Goal: Information Seeking & Learning: Learn about a topic

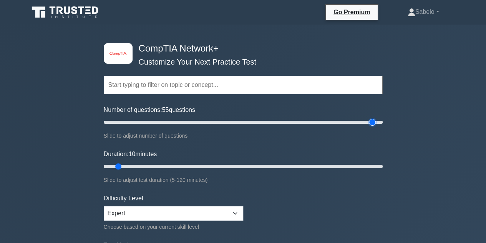
drag, startPoint x: 112, startPoint y: 123, endPoint x: 374, endPoint y: 165, distance: 265.4
type input "195"
click at [374, 127] on input "Number of questions: 55 questions" at bounding box center [243, 122] width 279 height 9
drag, startPoint x: 118, startPoint y: 166, endPoint x: 216, endPoint y: 163, distance: 97.3
type input "50"
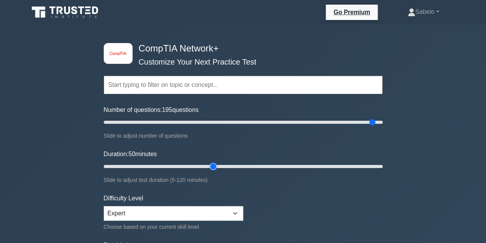
click at [216, 163] on input "Duration: 50 minutes" at bounding box center [243, 166] width 279 height 9
drag, startPoint x: 373, startPoint y: 120, endPoint x: 457, endPoint y: 115, distance: 84.3
type input "200"
click at [383, 118] on input "Number of questions: 195 questions" at bounding box center [243, 122] width 279 height 9
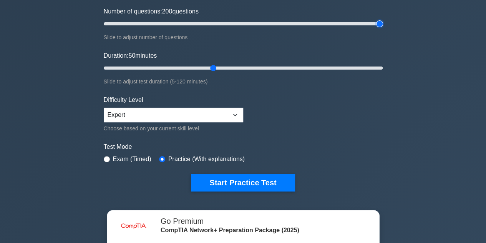
scroll to position [98, 0]
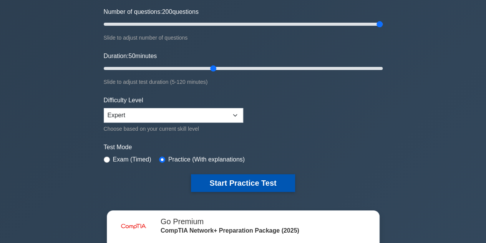
click at [256, 179] on button "Start Practice Test" at bounding box center [243, 183] width 104 height 18
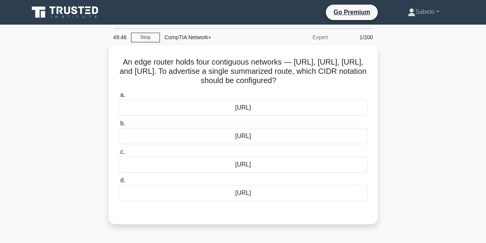
click at [256, 179] on div "a. 203.0.113.0/24 b. 203.0.113.0/25 c. d." at bounding box center [243, 146] width 258 height 114
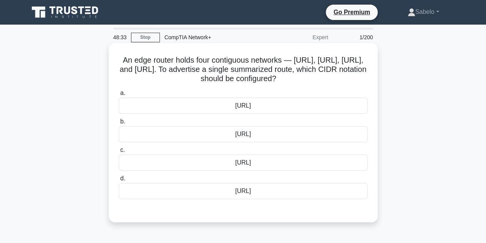
click at [263, 113] on div "203.0.113.0/24" at bounding box center [243, 106] width 249 height 16
click at [119, 96] on input "a. 203.0.113.0/24" at bounding box center [119, 93] width 0 height 5
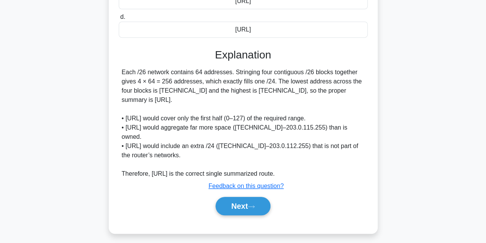
scroll to position [174, 0]
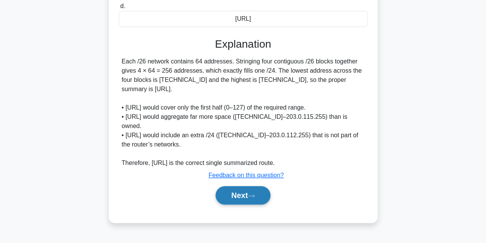
click at [241, 204] on button "Next" at bounding box center [243, 195] width 55 height 18
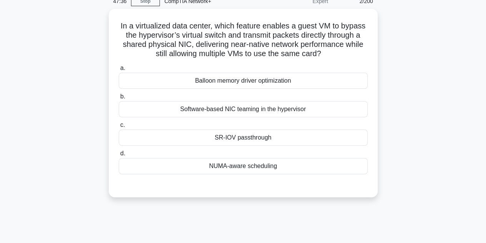
scroll to position [35, 0]
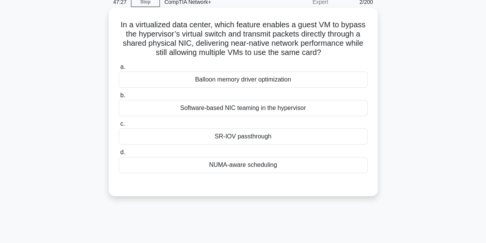
click at [242, 141] on div "SR-IOV passthrough" at bounding box center [243, 136] width 249 height 16
click at [119, 126] on input "c. SR-IOV passthrough" at bounding box center [119, 123] width 0 height 5
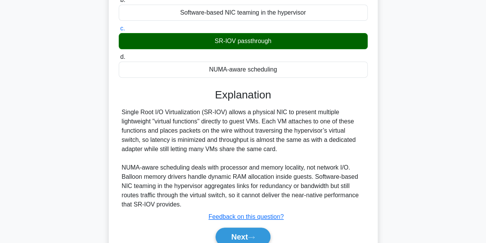
scroll to position [172, 0]
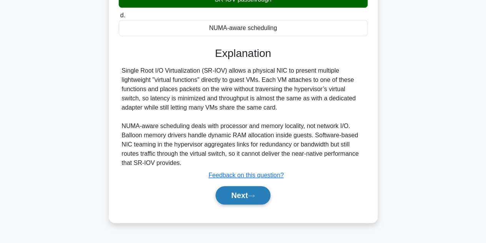
click at [247, 198] on button "Next" at bounding box center [243, 195] width 55 height 18
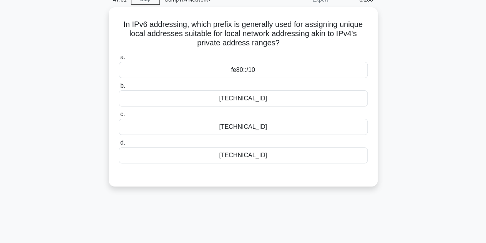
scroll to position [0, 0]
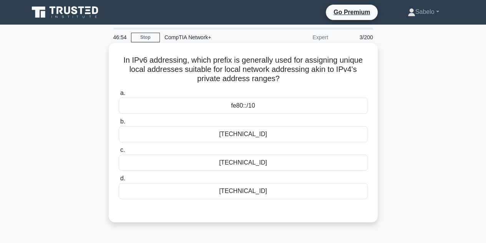
click at [269, 184] on div "ff00::/8" at bounding box center [243, 191] width 249 height 16
click at [119, 181] on input "d. ff00::/8" at bounding box center [119, 178] width 0 height 5
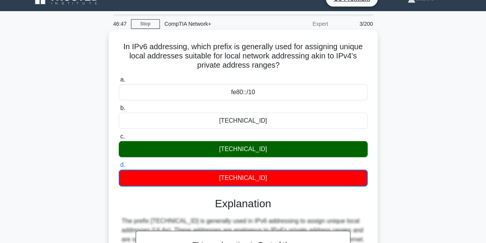
scroll to position [9, 0]
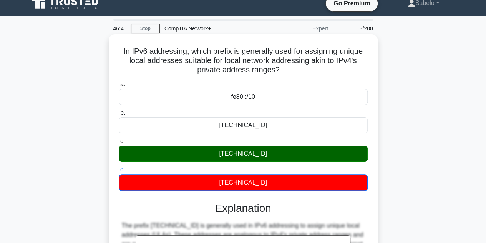
drag, startPoint x: 286, startPoint y: 73, endPoint x: 115, endPoint y: 52, distance: 172.6
click at [115, 52] on div "In IPv6 addressing, which prefix is generally used for assigning unique local a…" at bounding box center [243, 214] width 263 height 355
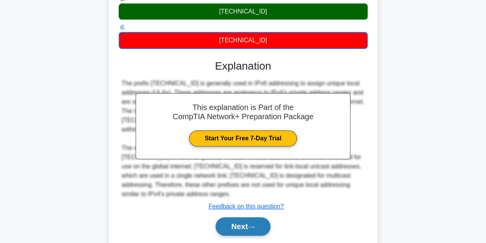
scroll to position [172, 0]
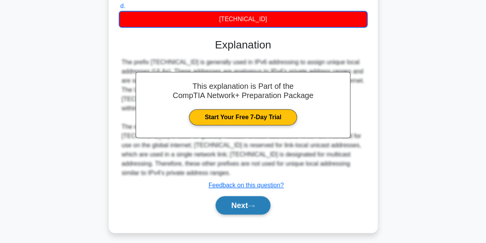
click at [257, 196] on button "Next" at bounding box center [243, 205] width 55 height 18
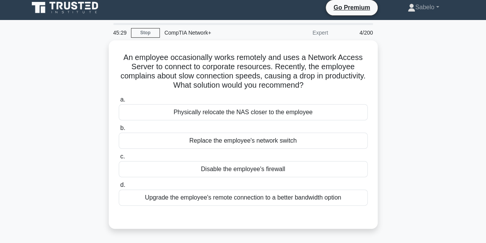
scroll to position [2, 0]
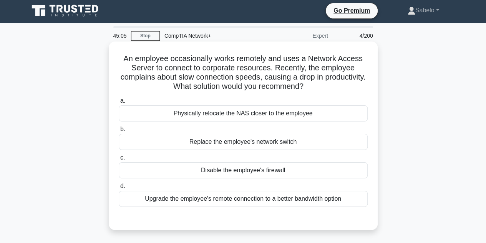
click at [263, 109] on div "Physically relocate the NAS closer to the employee" at bounding box center [243, 113] width 249 height 16
click at [119, 103] on input "a. Physically relocate the NAS closer to the employee" at bounding box center [119, 100] width 0 height 5
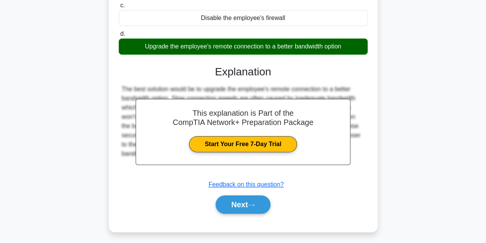
scroll to position [172, 0]
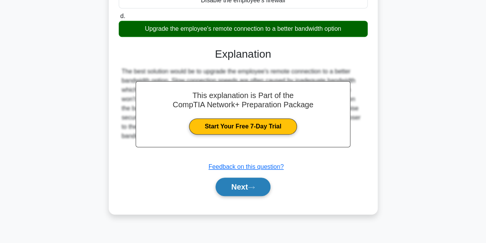
click at [249, 190] on button "Next" at bounding box center [243, 187] width 55 height 18
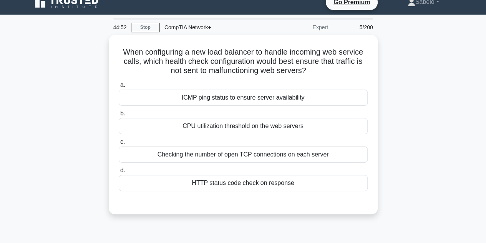
scroll to position [8, 0]
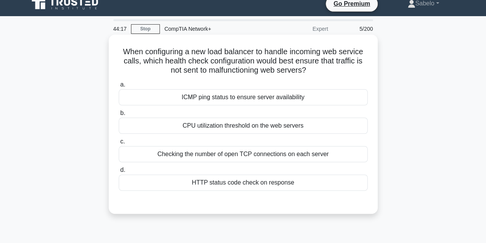
click at [195, 92] on div "ICMP ping status to ensure server availability" at bounding box center [243, 97] width 249 height 16
click at [119, 87] on input "a. ICMP ping status to ensure server availability" at bounding box center [119, 84] width 0 height 5
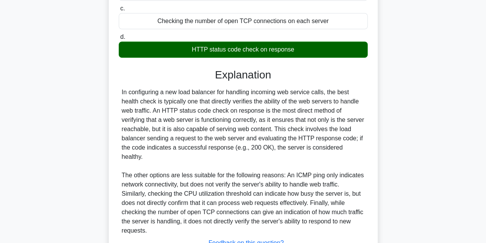
scroll to position [194, 0]
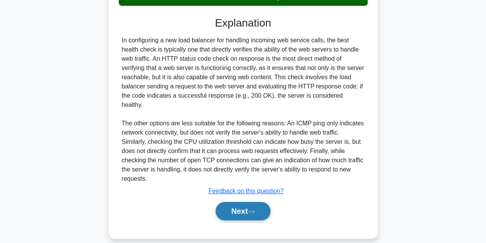
click at [263, 202] on button "Next" at bounding box center [243, 211] width 55 height 18
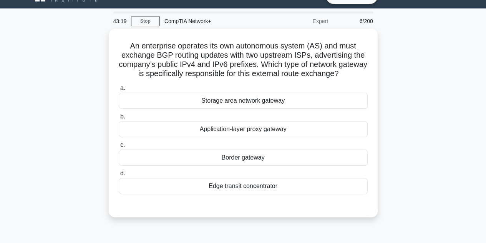
scroll to position [15, 0]
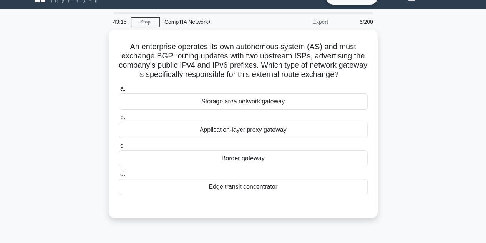
click at [263, 200] on div at bounding box center [243, 202] width 249 height 6
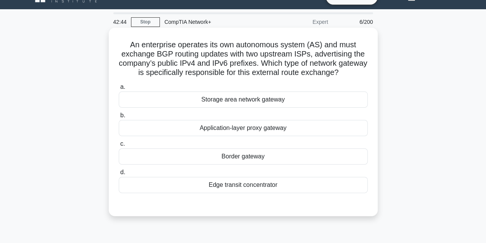
click at [251, 150] on div "Border gateway" at bounding box center [243, 156] width 249 height 16
click at [119, 146] on input "c. Border gateway" at bounding box center [119, 143] width 0 height 5
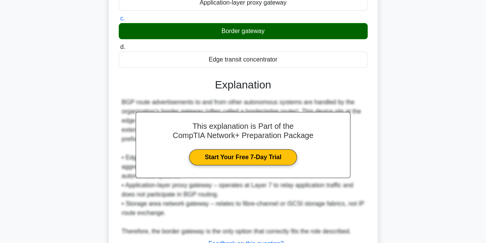
scroll to position [193, 0]
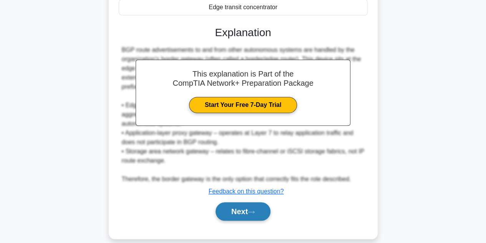
click at [246, 202] on button "Next" at bounding box center [243, 211] width 55 height 18
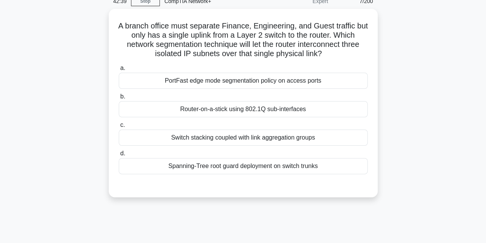
scroll to position [32, 0]
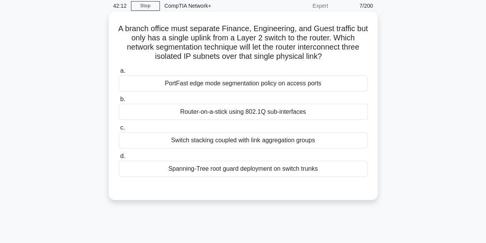
click at [253, 139] on div "Switch stacking coupled with link aggregation groups" at bounding box center [243, 140] width 249 height 16
click at [119, 130] on input "c. Switch stacking coupled with link aggregation groups" at bounding box center [119, 127] width 0 height 5
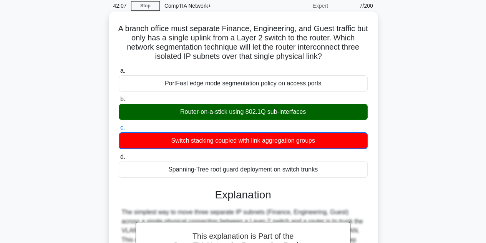
drag, startPoint x: 309, startPoint y: 115, endPoint x: 177, endPoint y: 115, distance: 132.2
click at [177, 115] on div "Router-on-a-stick using 802.1Q sub-interfaces" at bounding box center [243, 112] width 249 height 16
copy div "Router-on-a-stick using 802.1Q sub-interfaces"
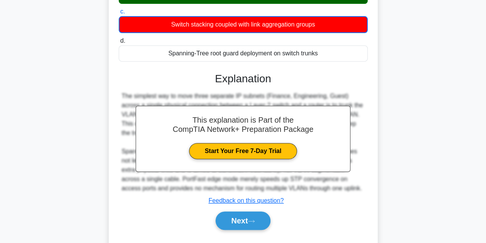
scroll to position [172, 0]
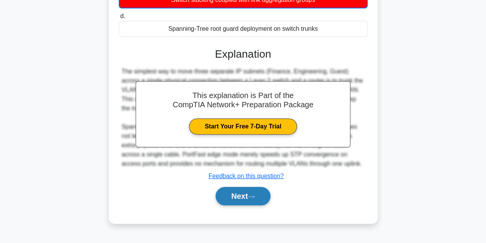
click at [244, 198] on button "Next" at bounding box center [243, 196] width 55 height 18
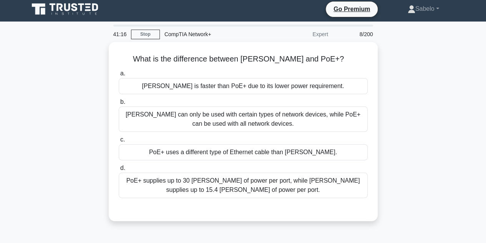
scroll to position [0, 0]
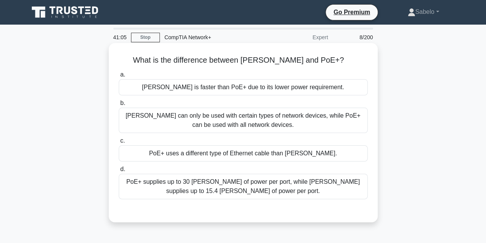
click at [279, 192] on div "PoE+ supplies up to 30 watts of power per port, while PoE supplies up to 15.4 w…" at bounding box center [243, 186] width 249 height 25
click at [119, 172] on input "d. PoE+ supplies up to 30 watts of power per port, while PoE supplies up to 15.…" at bounding box center [119, 169] width 0 height 5
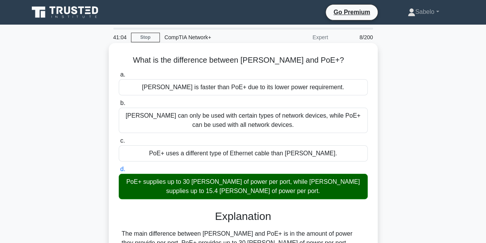
scroll to position [172, 0]
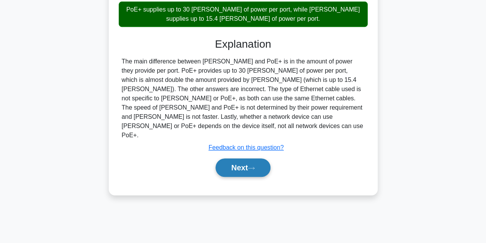
click at [252, 166] on icon at bounding box center [251, 168] width 7 height 4
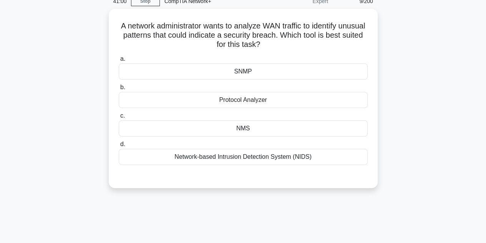
scroll to position [35, 0]
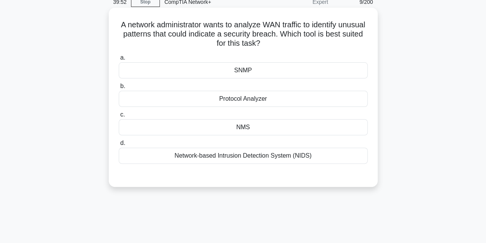
click at [251, 70] on div "SNMP" at bounding box center [243, 70] width 249 height 16
click at [119, 60] on input "a. SNMP" at bounding box center [119, 57] width 0 height 5
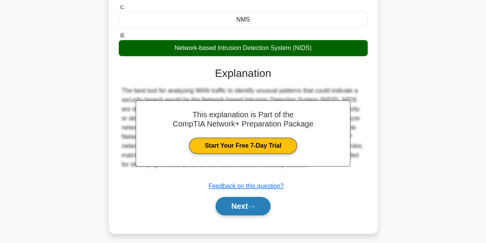
scroll to position [172, 0]
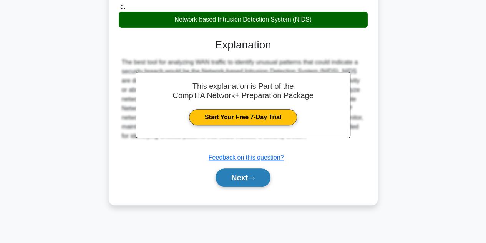
click at [253, 177] on icon at bounding box center [251, 178] width 7 height 4
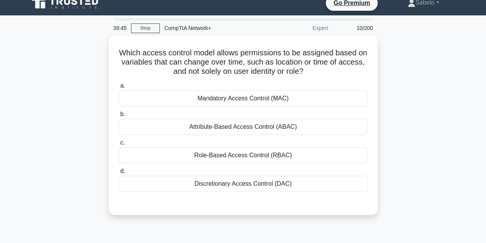
scroll to position [8, 0]
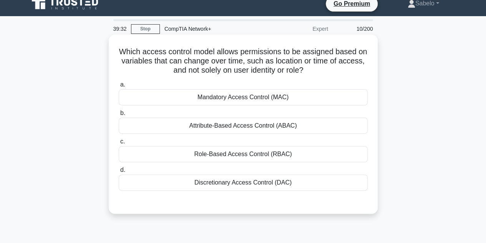
click at [263, 181] on div "Discretionary Access Control (DAC)" at bounding box center [243, 182] width 249 height 16
click at [119, 173] on input "d. Discretionary Access Control (DAC)" at bounding box center [119, 170] width 0 height 5
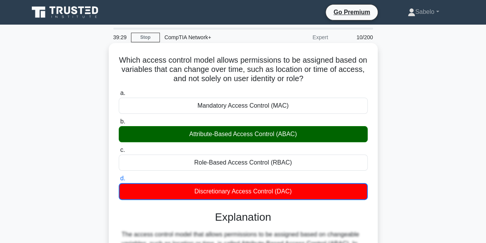
scroll to position [185, 0]
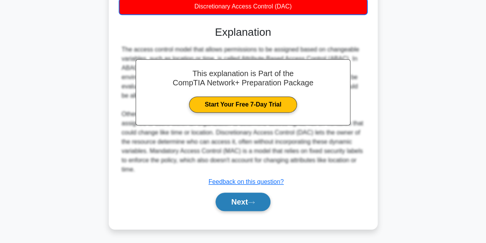
click at [260, 205] on button "Next" at bounding box center [243, 202] width 55 height 18
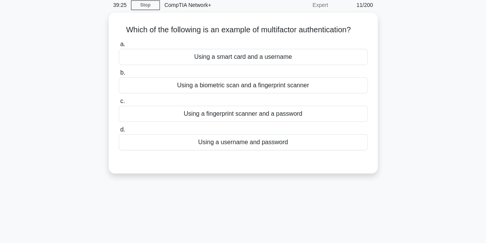
scroll to position [32, 0]
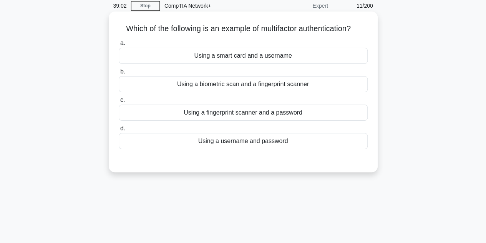
click at [261, 116] on div "Using a fingerprint scanner and a password" at bounding box center [243, 113] width 249 height 16
click at [119, 103] on input "c. Using a fingerprint scanner and a password" at bounding box center [119, 100] width 0 height 5
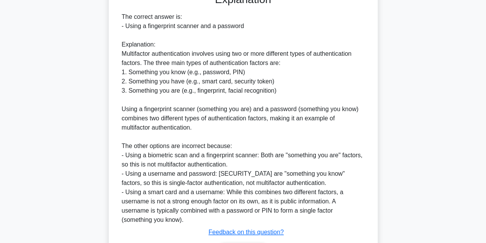
scroll to position [248, 0]
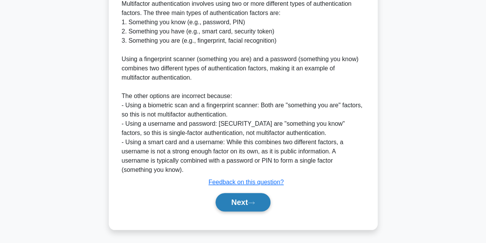
click at [255, 207] on button "Next" at bounding box center [243, 202] width 55 height 18
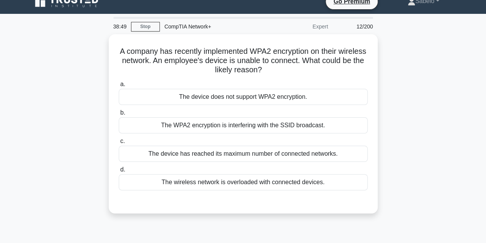
scroll to position [3, 0]
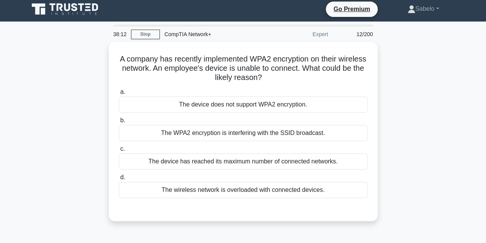
click at [255, 207] on div "a. The device does not support WPA2 encryption. b. The WPA2 encryption is inter…" at bounding box center [243, 149] width 251 height 126
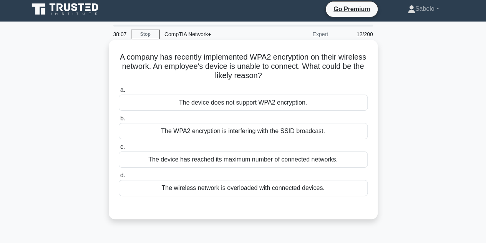
click at [234, 157] on div "The device has reached its maximum number of connected networks." at bounding box center [243, 159] width 249 height 16
click at [119, 149] on input "c. The device has reached its maximum number of connected networks." at bounding box center [119, 146] width 0 height 5
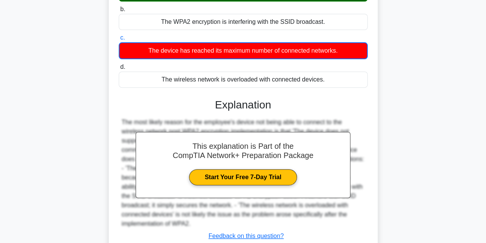
scroll to position [172, 0]
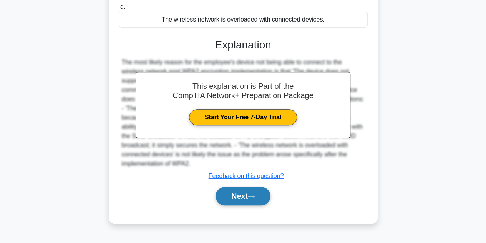
click at [247, 187] on button "Next" at bounding box center [243, 196] width 55 height 18
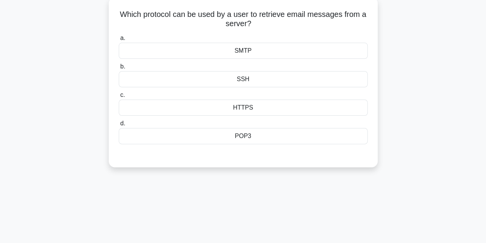
scroll to position [8, 0]
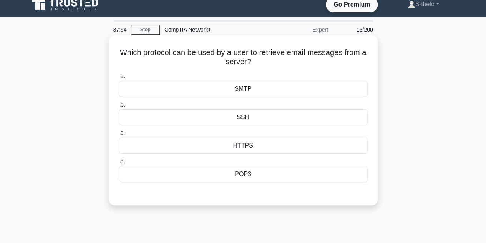
click at [254, 86] on div "SMTP" at bounding box center [243, 89] width 249 height 16
click at [119, 79] on input "a. SMTP" at bounding box center [119, 76] width 0 height 5
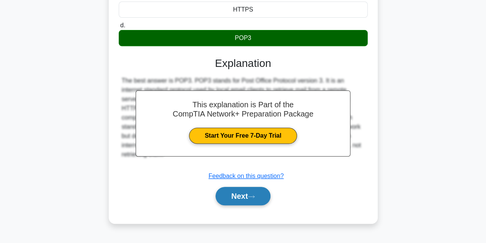
scroll to position [145, 0]
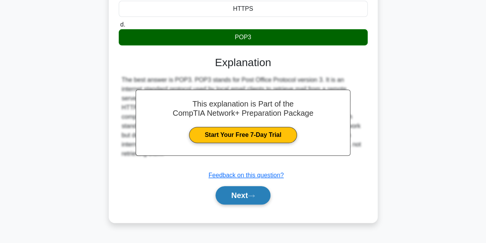
click at [254, 203] on button "Next" at bounding box center [243, 195] width 55 height 18
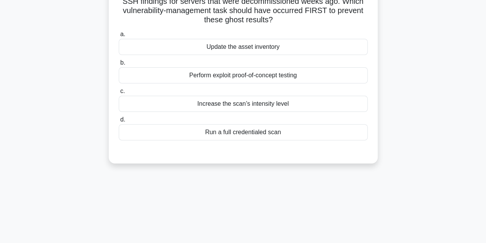
scroll to position [48, 0]
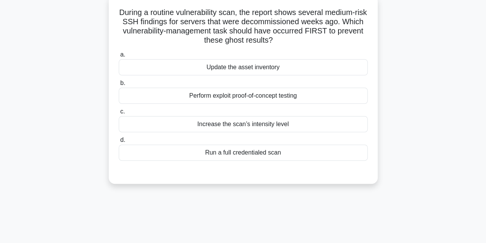
click at [227, 65] on div "Update the asset inventory" at bounding box center [243, 67] width 249 height 16
click at [119, 57] on input "a. Update the asset inventory" at bounding box center [119, 54] width 0 height 5
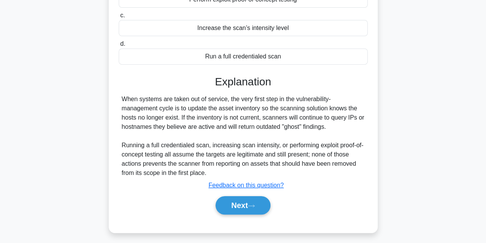
scroll to position [172, 0]
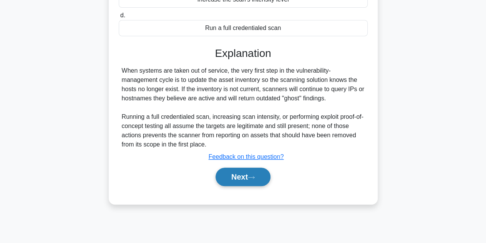
click at [250, 174] on button "Next" at bounding box center [243, 177] width 55 height 18
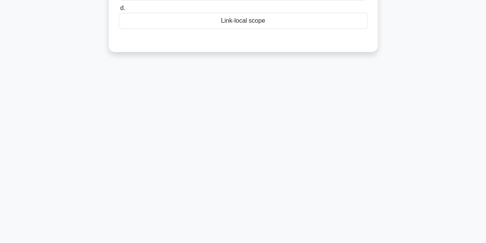
scroll to position [0, 0]
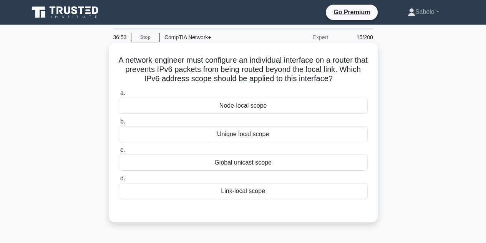
click at [249, 190] on div "Link-local scope" at bounding box center [243, 191] width 249 height 16
click at [119, 181] on input "d. Link-local scope" at bounding box center [119, 178] width 0 height 5
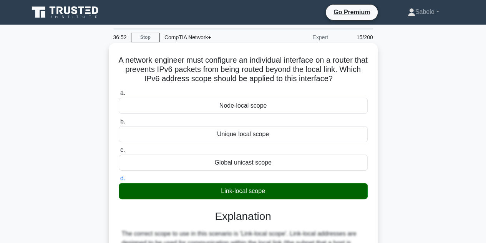
scroll to position [174, 0]
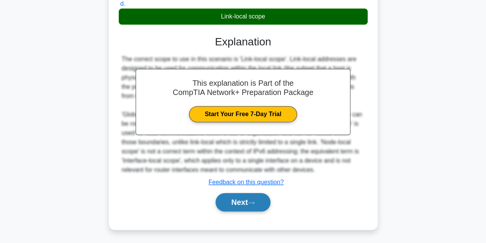
click at [258, 202] on button "Next" at bounding box center [243, 202] width 55 height 18
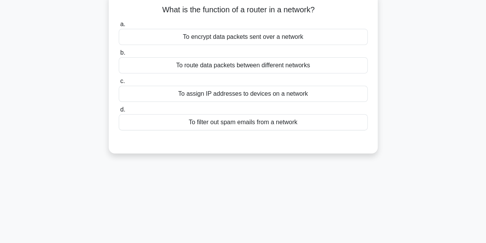
scroll to position [0, 0]
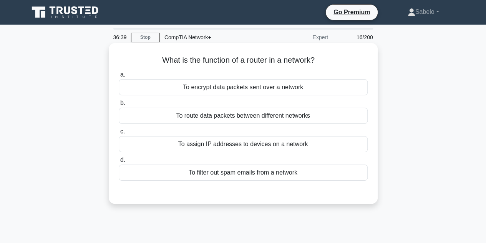
click at [246, 120] on div "To route data packets between different networks" at bounding box center [243, 116] width 249 height 16
click at [119, 106] on input "b. To route data packets between different networks" at bounding box center [119, 103] width 0 height 5
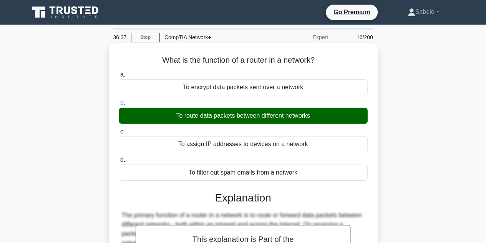
scroll to position [172, 0]
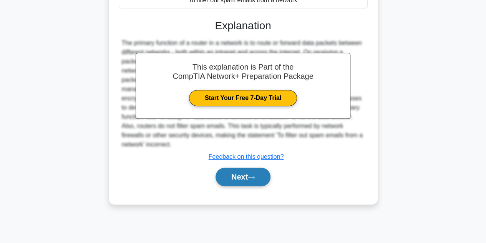
click at [265, 176] on button "Next" at bounding box center [243, 177] width 55 height 18
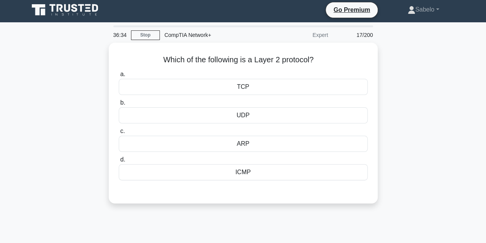
scroll to position [0, 0]
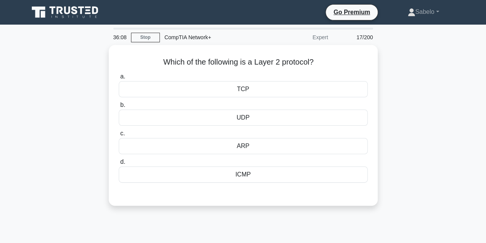
click at [265, 176] on div "ICMP" at bounding box center [243, 174] width 249 height 16
click at [119, 164] on input "d. ICMP" at bounding box center [119, 161] width 0 height 5
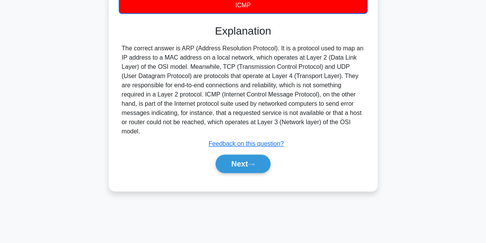
scroll to position [172, 0]
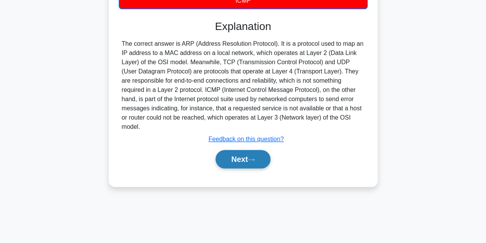
click at [245, 153] on button "Next" at bounding box center [243, 159] width 55 height 18
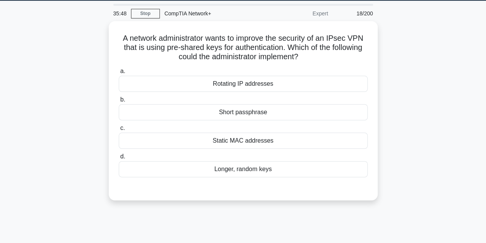
scroll to position [23, 0]
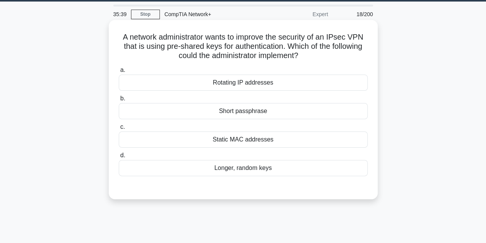
click at [272, 163] on div "Longer, random keys" at bounding box center [243, 168] width 249 height 16
click at [119, 158] on input "d. Longer, random keys" at bounding box center [119, 155] width 0 height 5
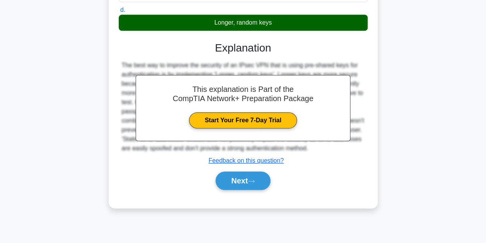
scroll to position [172, 0]
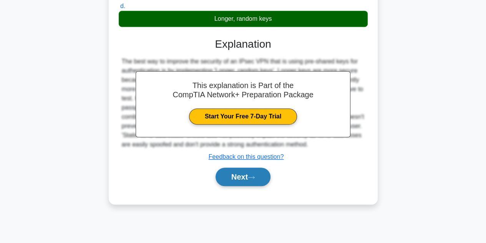
click at [255, 178] on icon at bounding box center [251, 177] width 7 height 4
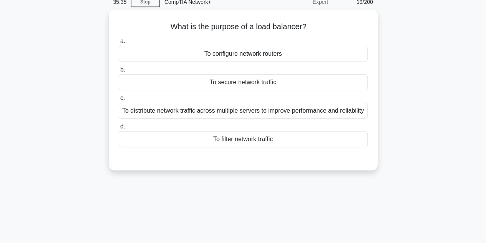
scroll to position [24, 0]
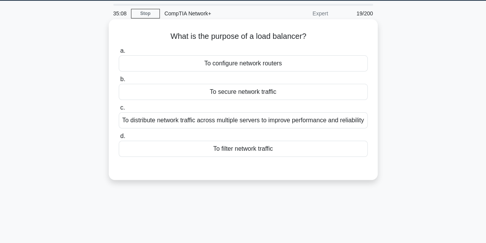
click at [244, 144] on label "d. To filter network traffic" at bounding box center [243, 143] width 249 height 25
click at [119, 139] on input "d. To filter network traffic" at bounding box center [119, 136] width 0 height 5
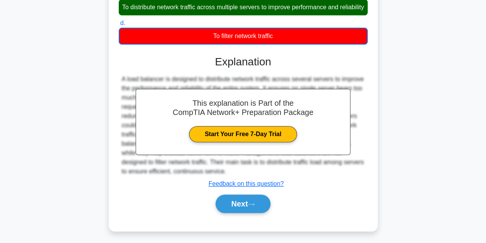
scroll to position [172, 0]
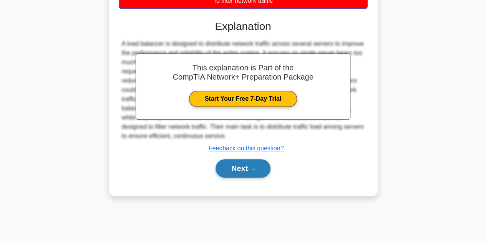
click at [257, 171] on button "Next" at bounding box center [243, 168] width 55 height 18
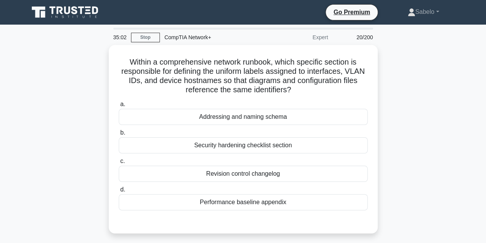
scroll to position [19, 0]
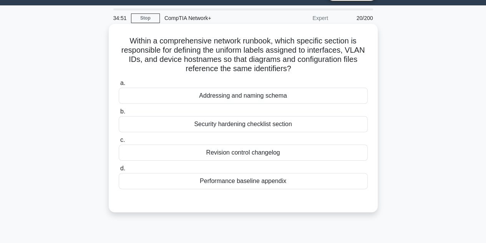
click at [256, 98] on div "Addressing and naming schema" at bounding box center [243, 96] width 249 height 16
click at [119, 86] on input "a. Addressing and naming schema" at bounding box center [119, 83] width 0 height 5
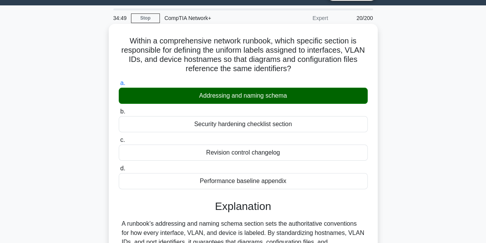
scroll to position [172, 0]
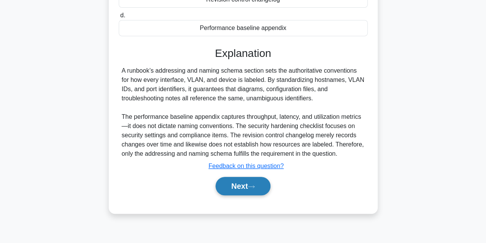
click at [242, 180] on button "Next" at bounding box center [243, 186] width 55 height 18
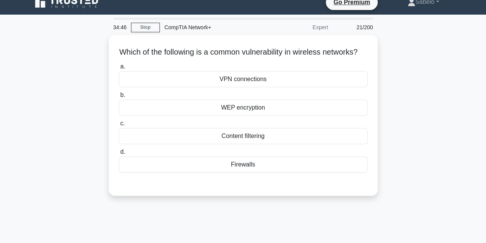
scroll to position [0, 0]
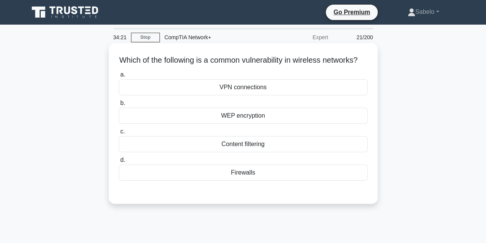
click at [294, 95] on div "VPN connections" at bounding box center [243, 87] width 249 height 16
click at [119, 77] on input "a. VPN connections" at bounding box center [119, 74] width 0 height 5
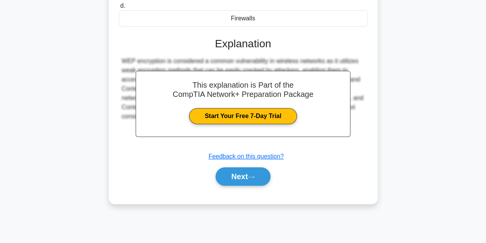
scroll to position [172, 0]
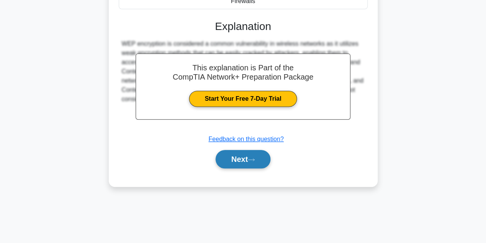
click at [264, 168] on button "Next" at bounding box center [243, 159] width 55 height 18
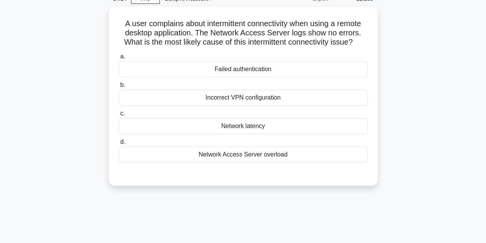
scroll to position [38, 0]
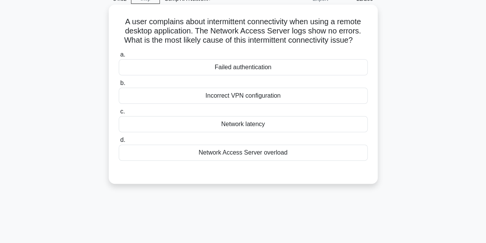
click at [252, 127] on div "Network latency" at bounding box center [243, 124] width 249 height 16
click at [119, 114] on input "c. Network latency" at bounding box center [119, 111] width 0 height 5
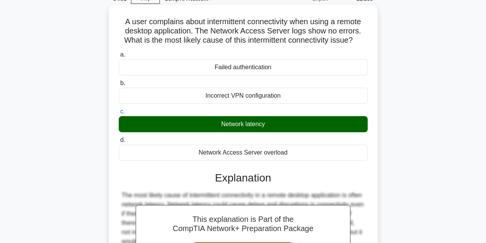
scroll to position [172, 0]
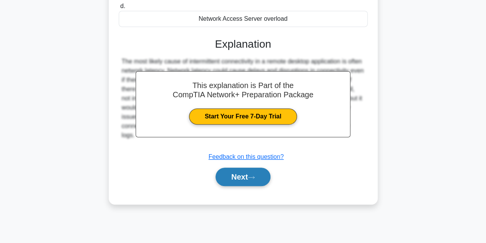
click at [254, 183] on button "Next" at bounding box center [243, 177] width 55 height 18
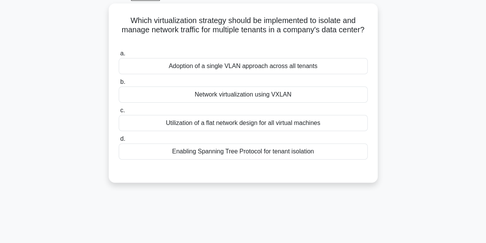
scroll to position [41, 0]
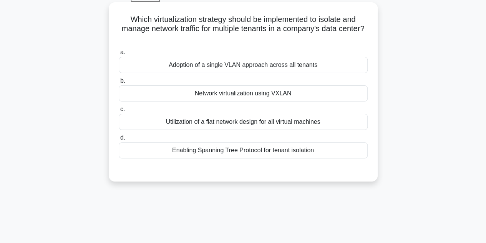
click at [285, 88] on div "Network virtualization using VXLAN" at bounding box center [243, 93] width 249 height 16
click at [119, 83] on input "b. Network virtualization using VXLAN" at bounding box center [119, 80] width 0 height 5
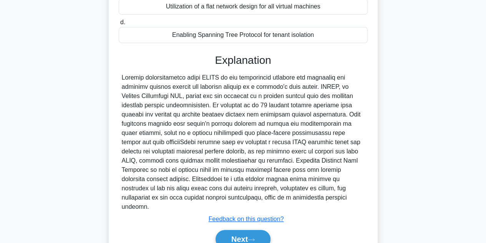
scroll to position [184, 0]
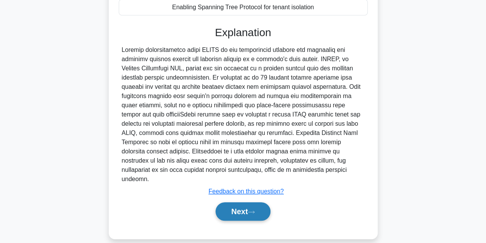
click at [254, 207] on button "Next" at bounding box center [243, 211] width 55 height 18
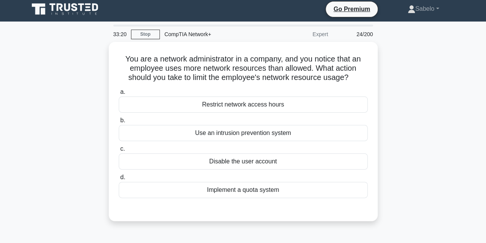
scroll to position [2, 0]
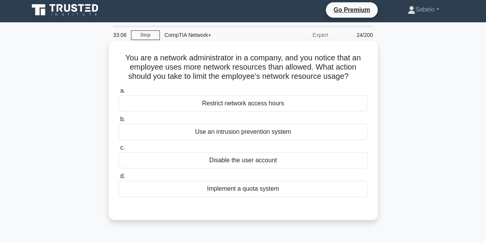
click at [287, 183] on div "Implement a quota system" at bounding box center [243, 189] width 249 height 16
click at [119, 179] on input "d. Implement a quota system" at bounding box center [119, 176] width 0 height 5
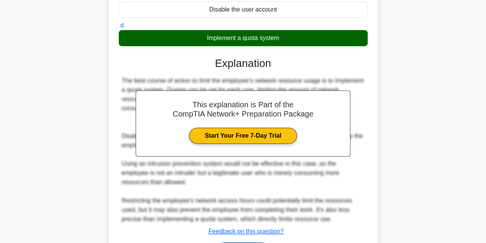
scroll to position [202, 0]
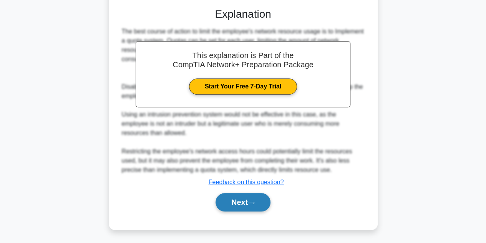
click at [237, 200] on button "Next" at bounding box center [243, 202] width 55 height 18
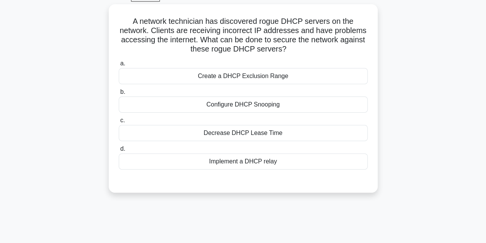
scroll to position [41, 0]
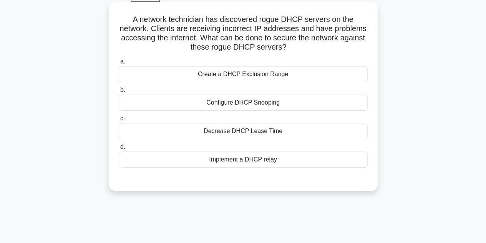
click at [261, 104] on div "Configure DHCP Snooping" at bounding box center [243, 103] width 249 height 16
click at [119, 93] on input "b. Configure DHCP Snooping" at bounding box center [119, 90] width 0 height 5
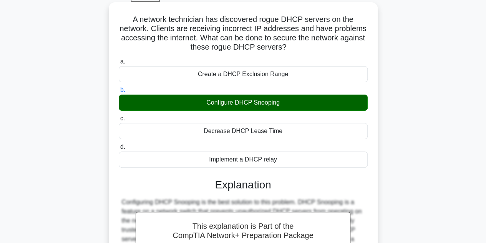
scroll to position [172, 0]
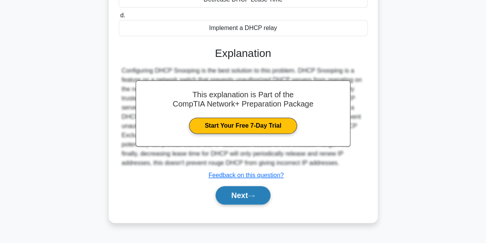
click at [238, 186] on button "Next" at bounding box center [243, 195] width 55 height 18
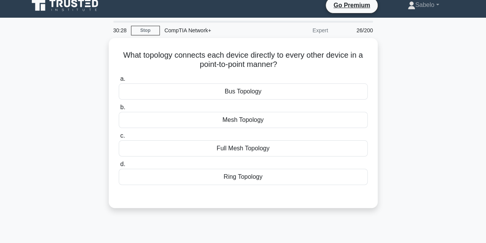
scroll to position [0, 0]
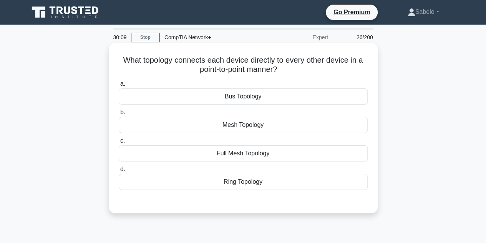
click at [279, 154] on div "Full Mesh Topology" at bounding box center [243, 153] width 249 height 16
click at [119, 143] on input "c. Full Mesh Topology" at bounding box center [119, 140] width 0 height 5
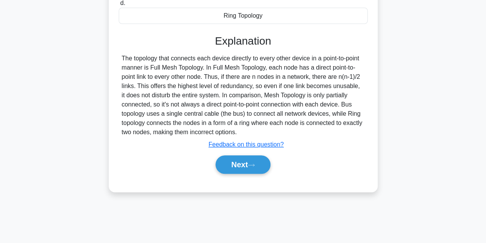
scroll to position [172, 0]
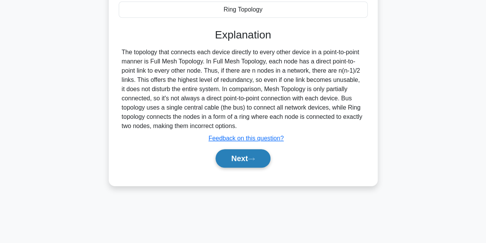
click at [254, 165] on button "Next" at bounding box center [243, 158] width 55 height 18
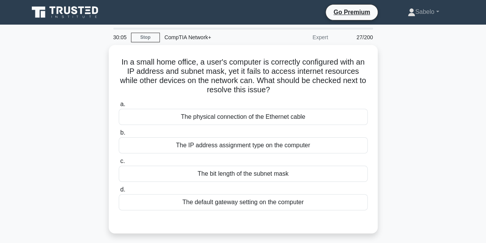
scroll to position [37, 0]
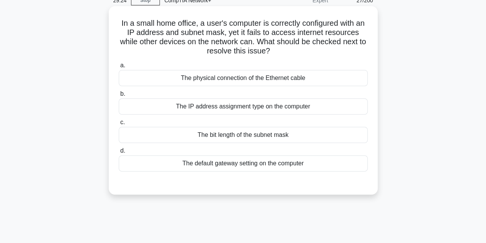
click at [294, 164] on div "The default gateway setting on the computer" at bounding box center [243, 163] width 249 height 16
click at [119, 153] on input "d. The default gateway setting on the computer" at bounding box center [119, 150] width 0 height 5
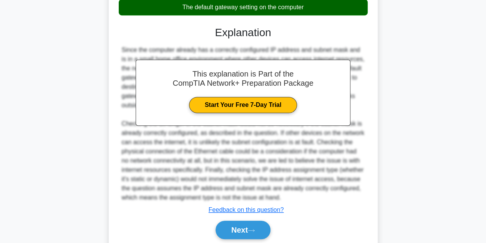
scroll to position [221, 0]
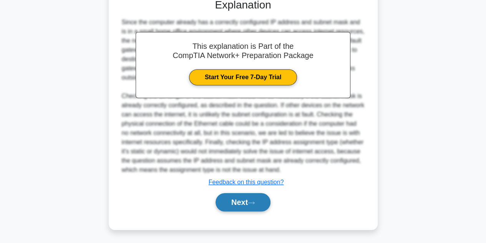
click at [251, 194] on button "Next" at bounding box center [243, 202] width 55 height 18
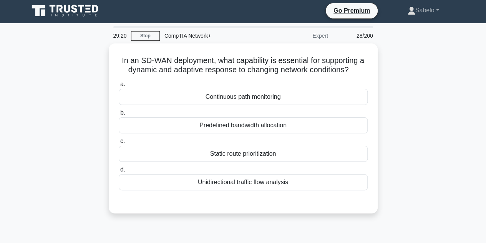
scroll to position [0, 0]
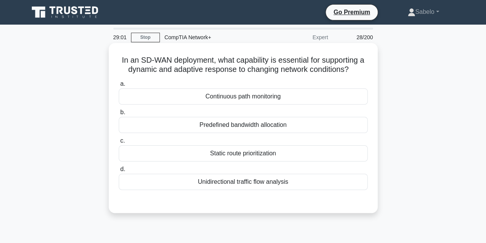
click at [257, 182] on div "Unidirectional traffic flow analysis" at bounding box center [243, 182] width 249 height 16
click at [119, 172] on input "d. Unidirectional traffic flow analysis" at bounding box center [119, 169] width 0 height 5
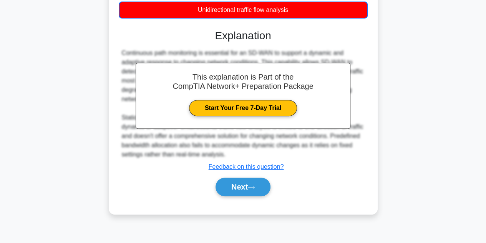
scroll to position [172, 0]
click at [261, 187] on button "Next" at bounding box center [243, 187] width 55 height 18
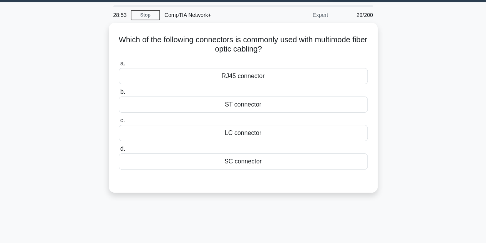
scroll to position [22, 0]
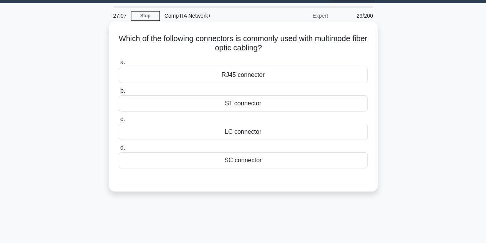
click at [244, 132] on div "LC connector" at bounding box center [243, 132] width 249 height 16
click at [119, 122] on input "c. LC connector" at bounding box center [119, 119] width 0 height 5
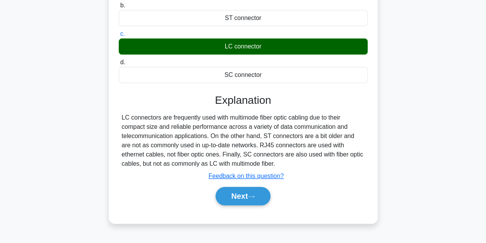
scroll to position [111, 0]
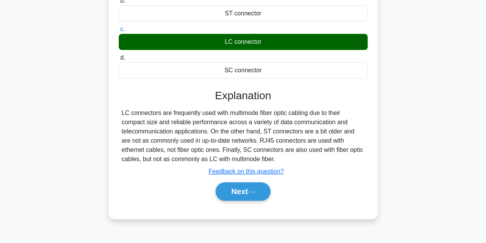
click at [244, 132] on div "LC connectors are frequently used with multimode fiber optic cabling due to the…" at bounding box center [243, 135] width 243 height 55
click at [268, 196] on button "Next" at bounding box center [243, 191] width 55 height 18
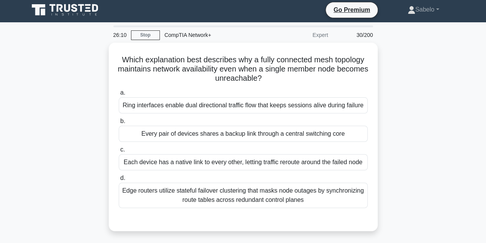
scroll to position [2, 0]
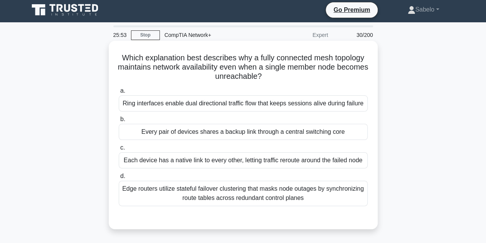
click at [236, 153] on div "Each device has a native link to every other, letting traffic reroute around th…" at bounding box center [243, 160] width 249 height 16
click at [119, 150] on input "c. Each device has a native link to every other, letting traffic reroute around…" at bounding box center [119, 147] width 0 height 5
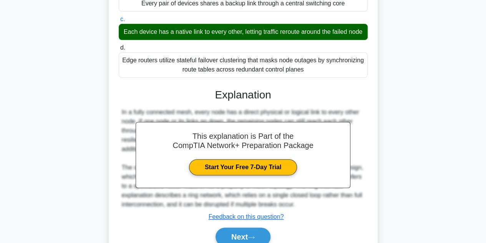
scroll to position [174, 0]
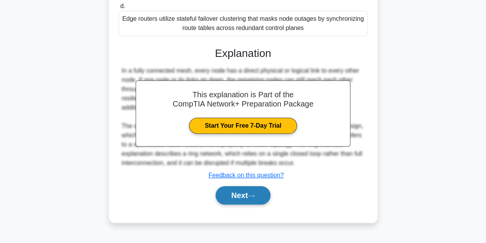
click at [253, 198] on icon at bounding box center [251, 196] width 7 height 4
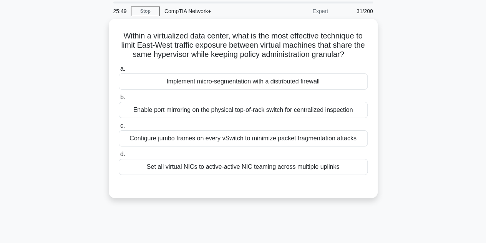
scroll to position [26, 0]
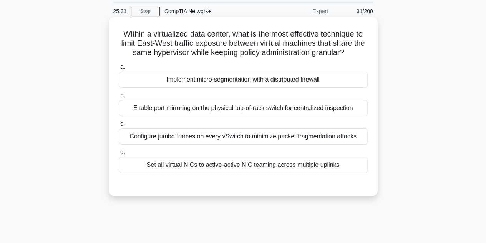
click at [246, 77] on div "Implement micro-segmentation with a distributed firewall" at bounding box center [243, 79] width 249 height 16
click at [119, 70] on input "a. Implement micro-segmentation with a distributed firewall" at bounding box center [119, 67] width 0 height 5
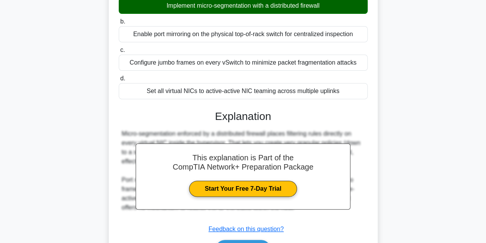
scroll to position [172, 0]
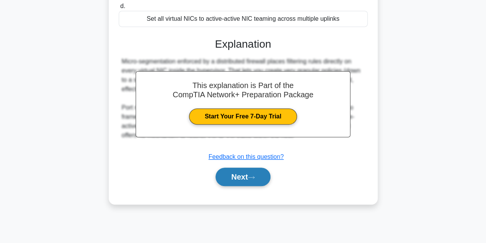
click at [247, 179] on button "Next" at bounding box center [243, 177] width 55 height 18
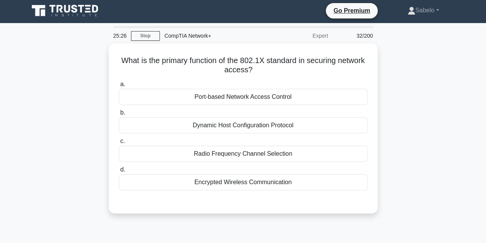
scroll to position [2, 0]
click at [247, 179] on div "Encrypted Wireless Communication" at bounding box center [243, 182] width 249 height 16
click at [119, 172] on input "d. Encrypted Wireless Communication" at bounding box center [119, 169] width 0 height 5
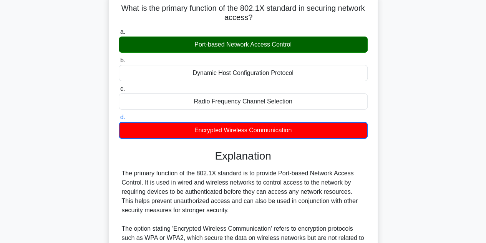
scroll to position [172, 0]
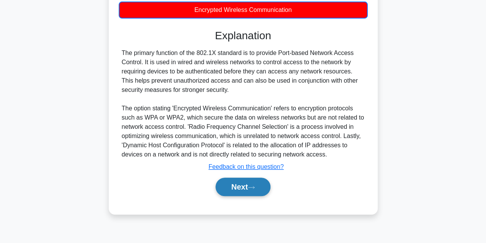
click at [254, 187] on icon at bounding box center [251, 187] width 7 height 4
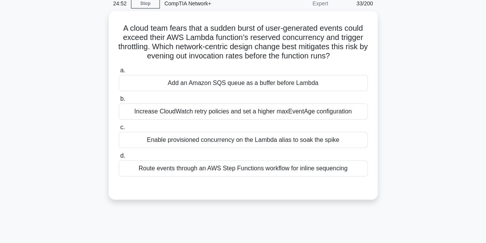
scroll to position [34, 0]
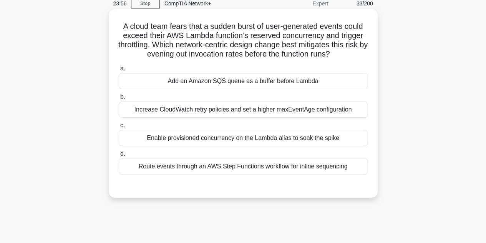
click at [205, 79] on div "Add an Amazon SQS queue as a buffer before Lambda" at bounding box center [243, 81] width 249 height 16
click at [119, 71] on input "a. Add an Amazon SQS queue as a buffer before Lambda" at bounding box center [119, 68] width 0 height 5
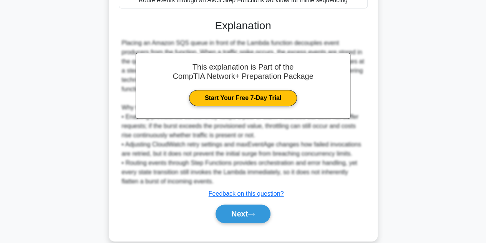
scroll to position [204, 0]
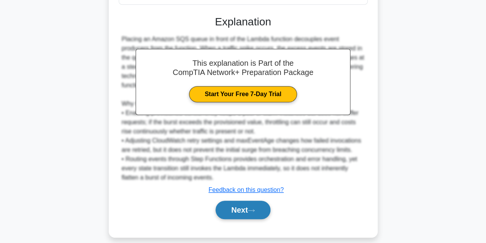
click at [233, 204] on button "Next" at bounding box center [243, 210] width 55 height 18
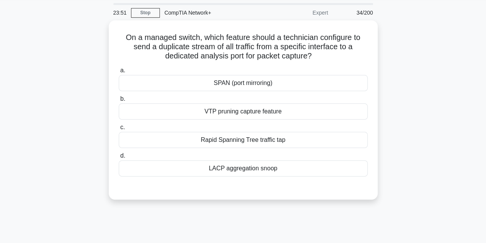
scroll to position [0, 0]
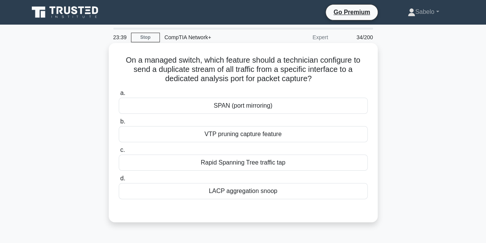
click at [256, 101] on div "SPAN (port mirroring)" at bounding box center [243, 106] width 249 height 16
click at [119, 96] on input "a. SPAN (port mirroring)" at bounding box center [119, 93] width 0 height 5
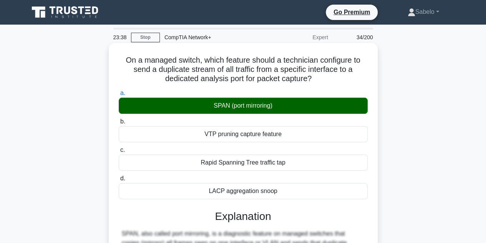
scroll to position [172, 0]
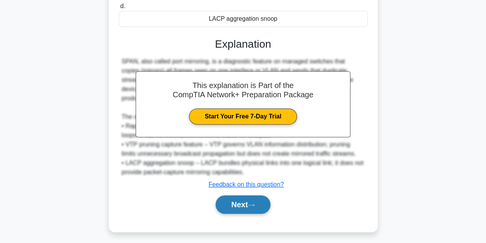
click at [230, 196] on button "Next" at bounding box center [243, 204] width 55 height 18
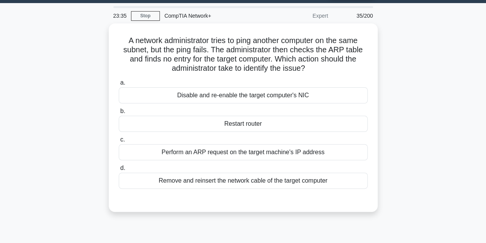
scroll to position [21, 0]
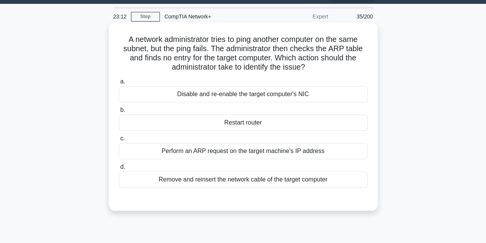
click at [231, 156] on div "Perform an ARP request on the target machine's IP address" at bounding box center [243, 151] width 249 height 16
click at [119, 141] on input "c. Perform an ARP request on the target machine's IP address" at bounding box center [119, 138] width 0 height 5
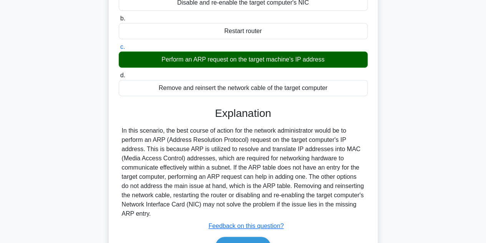
scroll to position [172, 0]
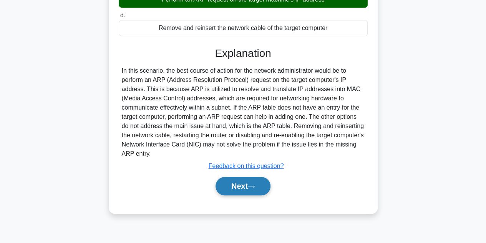
click at [239, 192] on button "Next" at bounding box center [243, 186] width 55 height 18
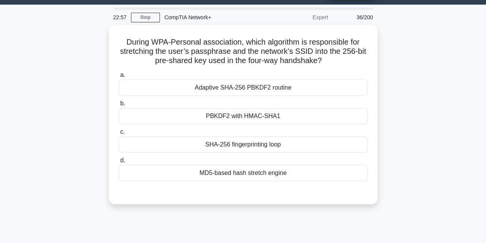
scroll to position [0, 0]
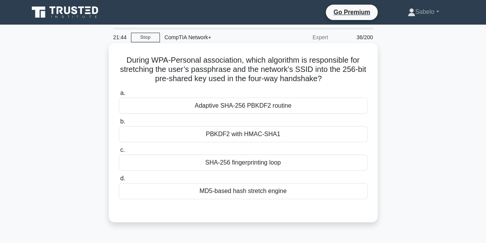
click at [240, 128] on div "PBKDF2 with HMAC-SHA1" at bounding box center [243, 134] width 249 height 16
click at [119, 124] on input "b. PBKDF2 with HMAC-SHA1" at bounding box center [119, 121] width 0 height 5
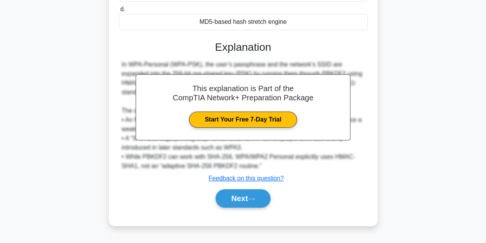
scroll to position [172, 0]
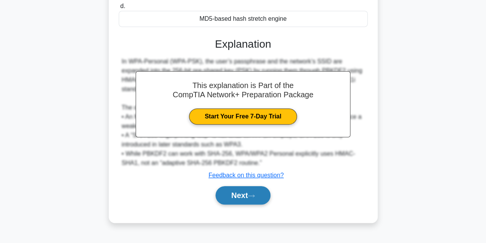
click at [247, 193] on button "Next" at bounding box center [243, 195] width 55 height 18
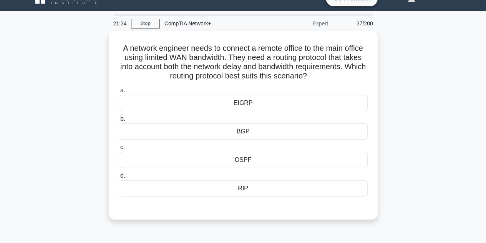
scroll to position [0, 0]
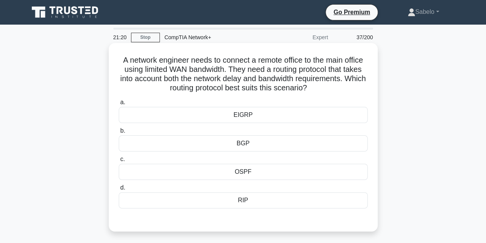
click at [207, 166] on div "OSPF" at bounding box center [243, 172] width 249 height 16
click at [119, 162] on input "c. OSPF" at bounding box center [119, 159] width 0 height 5
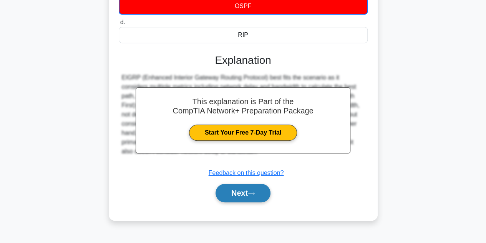
scroll to position [172, 0]
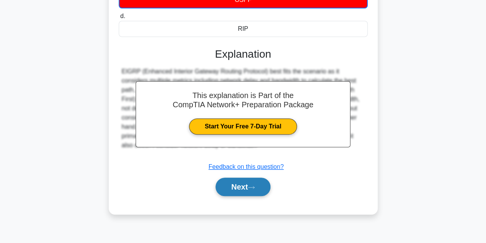
click at [237, 185] on button "Next" at bounding box center [243, 187] width 55 height 18
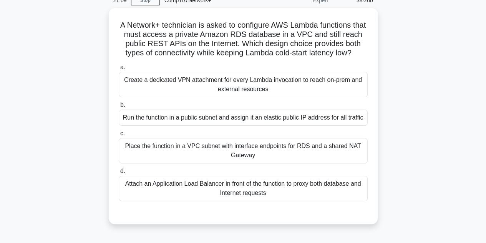
scroll to position [37, 0]
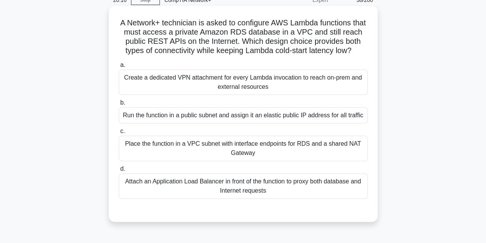
click at [215, 95] on div "Create a dedicated VPN attachment for every Lambda invocation to reach on-prem …" at bounding box center [243, 82] width 249 height 25
click at [119, 68] on input "a. Create a dedicated VPN attachment for every Lambda invocation to reach on-pr…" at bounding box center [119, 65] width 0 height 5
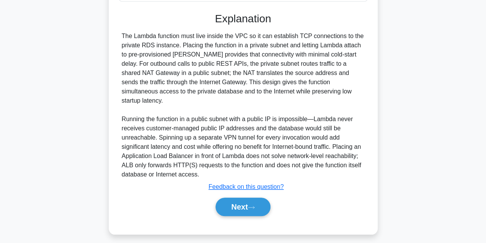
scroll to position [240, 0]
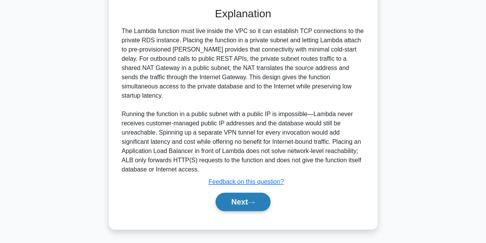
click at [225, 202] on button "Next" at bounding box center [243, 202] width 55 height 18
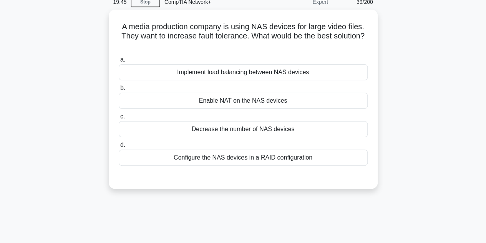
scroll to position [0, 0]
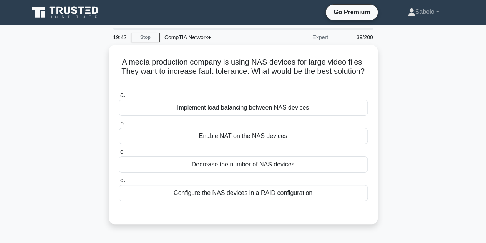
click at [225, 202] on div "a. Implement load balancing between NAS devices b. Enable NAT on the NAS devices" at bounding box center [243, 152] width 251 height 126
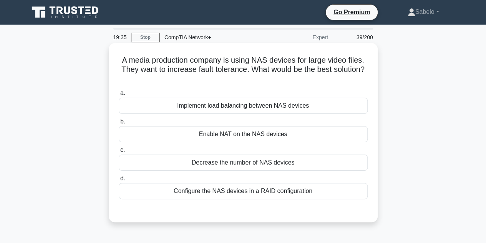
click at [220, 102] on div "Implement load balancing between NAS devices" at bounding box center [243, 106] width 249 height 16
click at [119, 96] on input "a. Implement load balancing between NAS devices" at bounding box center [119, 93] width 0 height 5
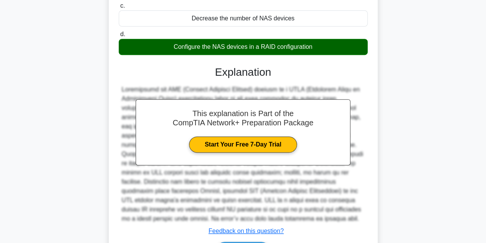
scroll to position [194, 0]
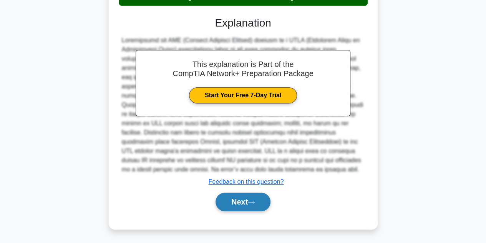
click at [233, 204] on button "Next" at bounding box center [243, 202] width 55 height 18
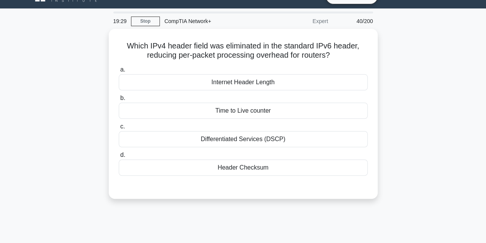
scroll to position [0, 0]
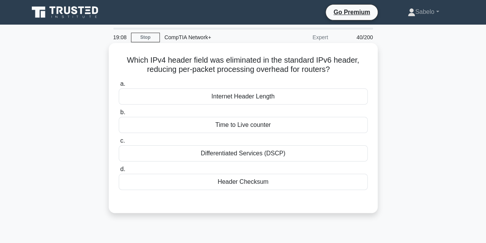
click at [225, 185] on div "Header Checksum" at bounding box center [243, 182] width 249 height 16
click at [119, 172] on input "d. Header Checksum" at bounding box center [119, 169] width 0 height 5
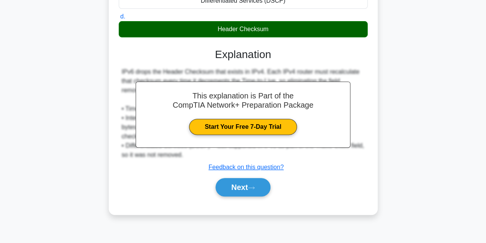
scroll to position [172, 0]
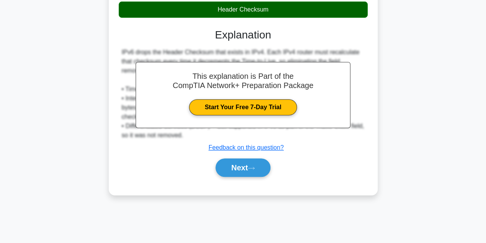
click at [253, 177] on div "Next" at bounding box center [243, 167] width 249 height 25
click at [251, 168] on button "Next" at bounding box center [243, 167] width 55 height 18
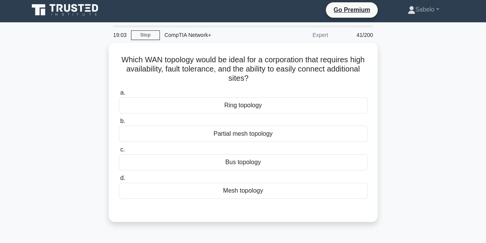
scroll to position [0, 0]
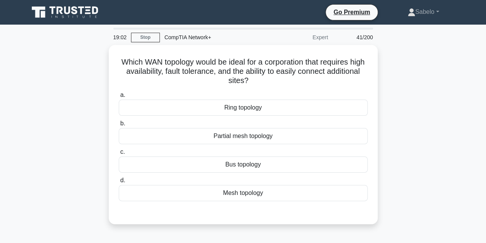
click at [251, 168] on div "Bus topology" at bounding box center [243, 164] width 249 height 16
click at [119, 154] on input "c. Bus topology" at bounding box center [119, 151] width 0 height 5
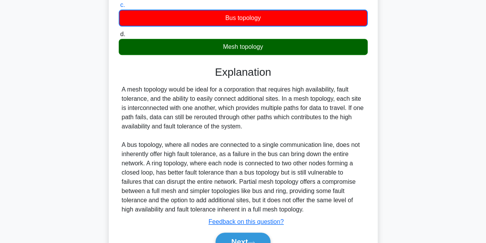
scroll to position [185, 0]
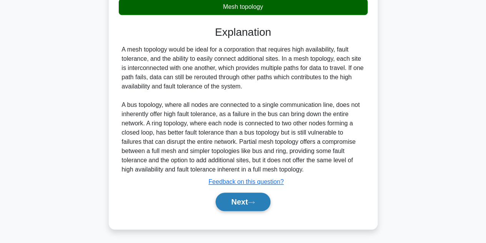
click at [254, 202] on icon at bounding box center [251, 202] width 6 height 2
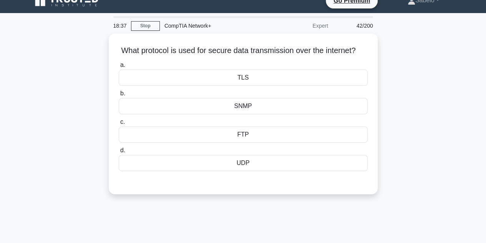
scroll to position [11, 0]
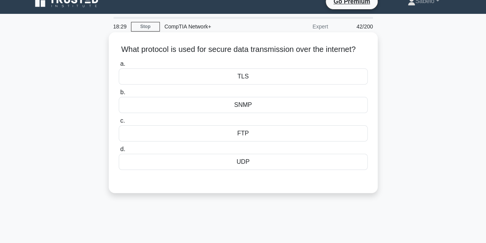
click at [235, 85] on div "TLS" at bounding box center [243, 76] width 249 height 16
click at [119, 66] on input "a. TLS" at bounding box center [119, 63] width 0 height 5
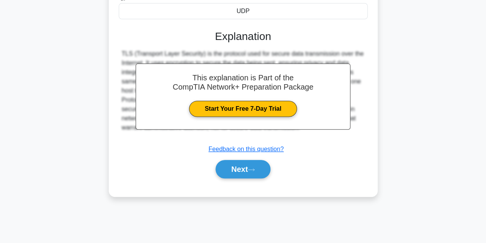
scroll to position [172, 0]
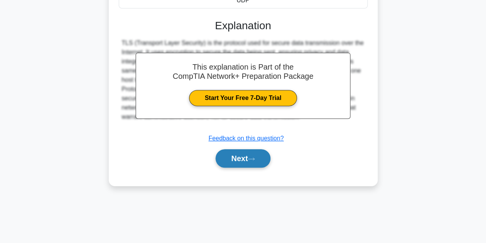
click at [257, 168] on button "Next" at bounding box center [243, 158] width 55 height 18
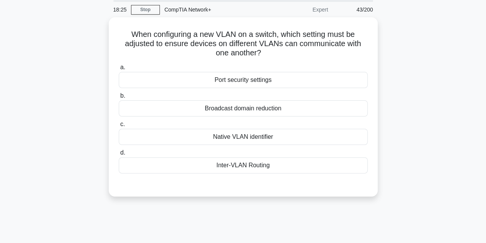
scroll to position [27, 0]
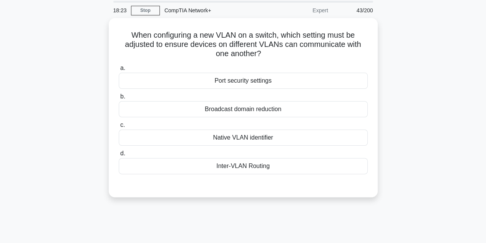
click at [257, 170] on div "Inter-VLAN Routing" at bounding box center [243, 166] width 249 height 16
click at [119, 156] on input "d. Inter-VLAN Routing" at bounding box center [119, 153] width 0 height 5
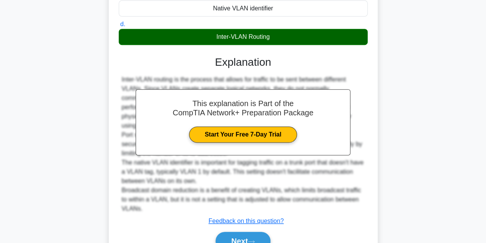
scroll to position [193, 0]
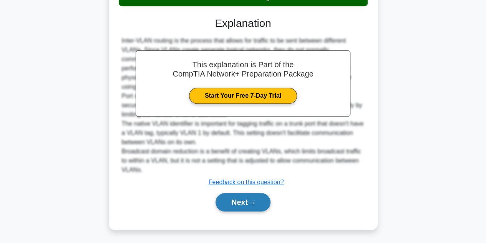
click at [232, 195] on button "Next" at bounding box center [243, 202] width 55 height 18
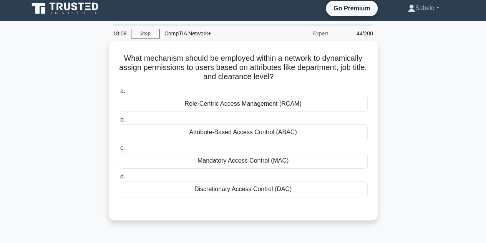
scroll to position [0, 0]
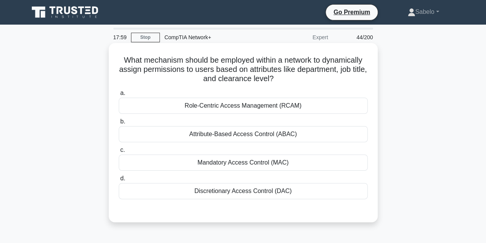
click at [210, 109] on div "Role-Centric Access Management (RCAM)" at bounding box center [243, 106] width 249 height 16
click at [119, 96] on input "a. Role-Centric Access Management (RCAM)" at bounding box center [119, 93] width 0 height 5
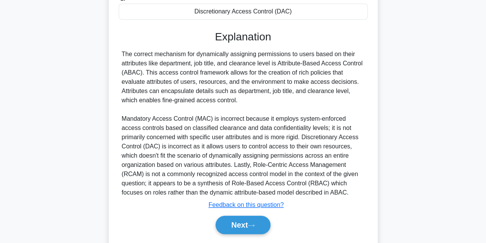
scroll to position [184, 0]
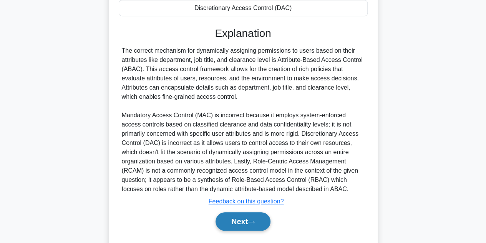
click at [260, 226] on button "Next" at bounding box center [243, 221] width 55 height 18
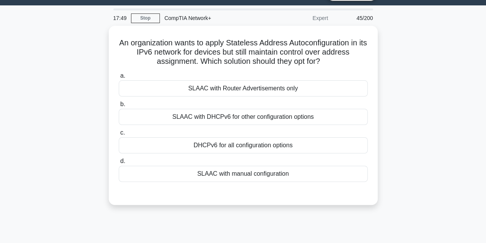
scroll to position [18, 0]
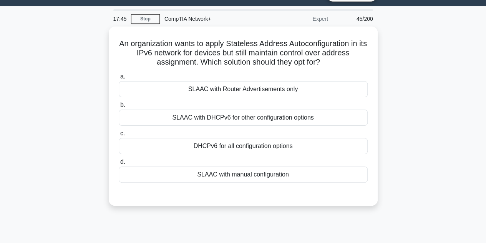
click at [260, 226] on div "17:45 Stop CompTIA Network+ Expert 45/200 An organization wants to apply Statel…" at bounding box center [243, 201] width 438 height 384
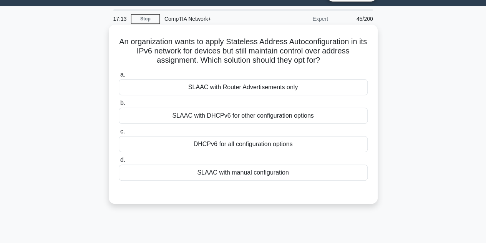
click at [244, 119] on div "SLAAC with DHCPv6 for other configuration options" at bounding box center [243, 116] width 249 height 16
click at [119, 106] on input "b. SLAAC with DHCPv6 for other configuration options" at bounding box center [119, 103] width 0 height 5
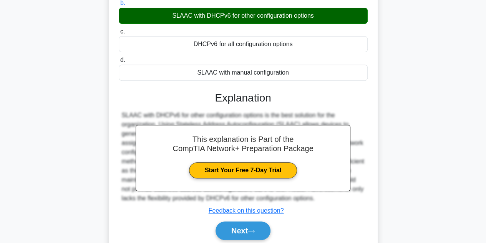
scroll to position [172, 0]
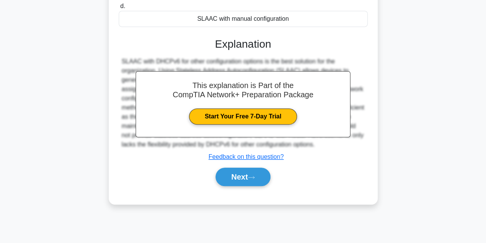
click at [257, 189] on div "Next" at bounding box center [243, 176] width 249 height 25
click at [257, 186] on button "Next" at bounding box center [243, 177] width 55 height 18
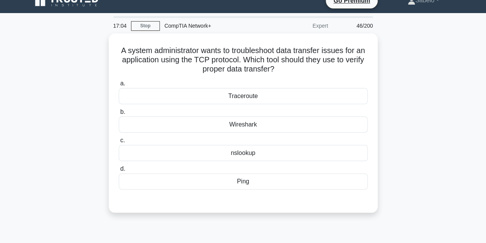
scroll to position [0, 0]
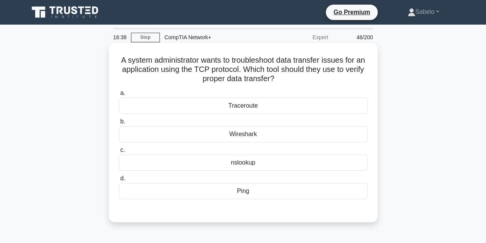
click at [234, 133] on div "Wireshark" at bounding box center [243, 134] width 249 height 16
click at [119, 124] on input "b. Wireshark" at bounding box center [119, 121] width 0 height 5
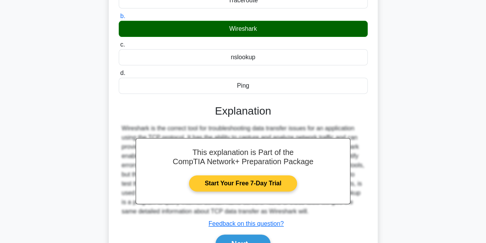
scroll to position [156, 0]
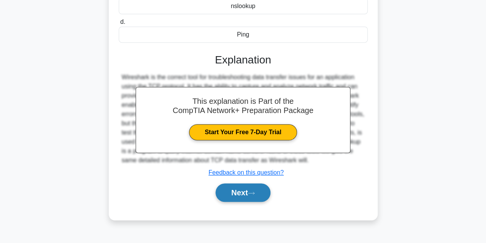
click at [232, 194] on button "Next" at bounding box center [243, 192] width 55 height 18
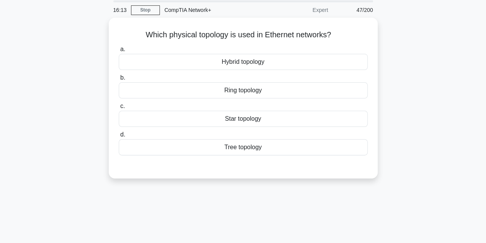
scroll to position [26, 0]
click at [225, 63] on div "Hybrid topology" at bounding box center [243, 61] width 249 height 16
click at [119, 51] on input "a. Hybrid topology" at bounding box center [119, 48] width 0 height 5
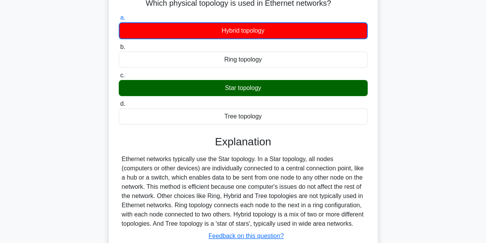
scroll to position [172, 0]
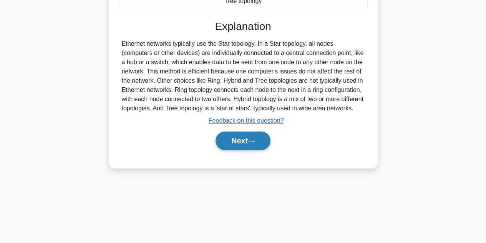
click at [261, 150] on button "Next" at bounding box center [243, 140] width 55 height 18
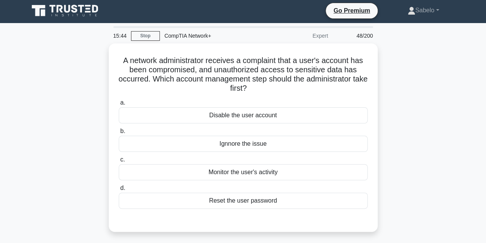
scroll to position [44, 0]
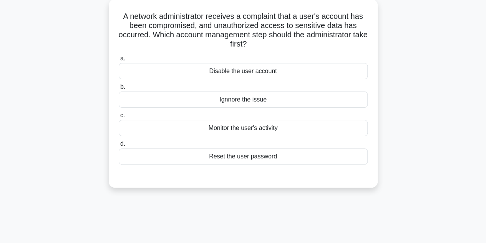
click at [277, 75] on div "Disable the user account" at bounding box center [243, 71] width 249 height 16
click at [119, 61] on input "a. Disable the user account" at bounding box center [119, 58] width 0 height 5
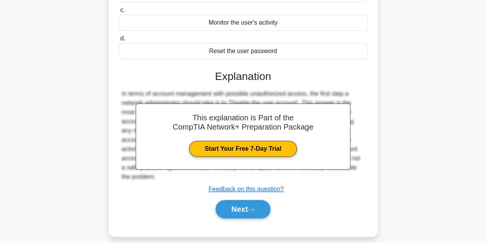
scroll to position [151, 0]
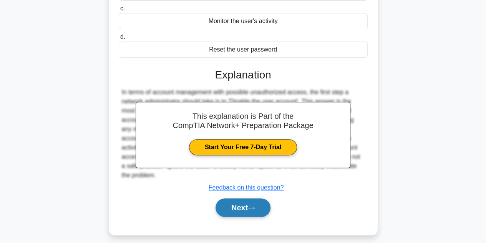
click at [246, 212] on button "Next" at bounding box center [243, 207] width 55 height 18
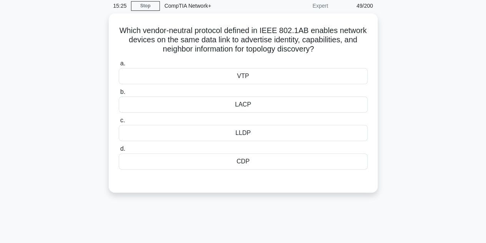
scroll to position [31, 0]
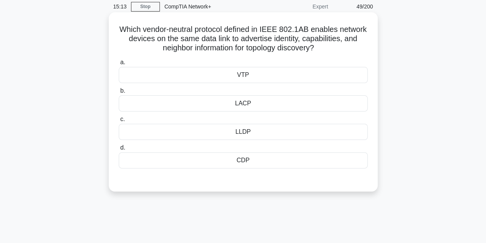
click at [230, 161] on div "CDP" at bounding box center [243, 160] width 249 height 16
click at [119, 150] on input "d. CDP" at bounding box center [119, 147] width 0 height 5
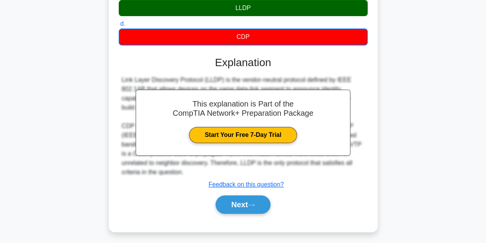
scroll to position [172, 0]
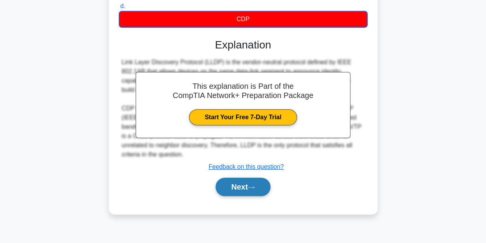
click at [254, 192] on button "Next" at bounding box center [243, 187] width 55 height 18
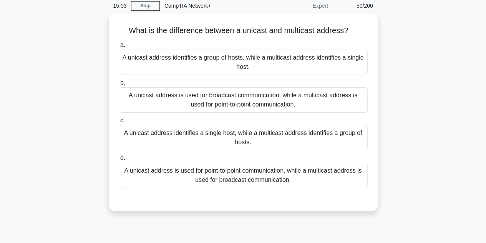
scroll to position [31, 0]
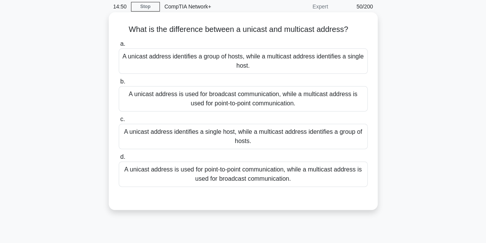
click at [183, 128] on div "A unicast address identifies a single host, while a multicast address identifie…" at bounding box center [243, 136] width 249 height 25
click at [119, 122] on input "c. A unicast address identifies a single host, while a multicast address identi…" at bounding box center [119, 119] width 0 height 5
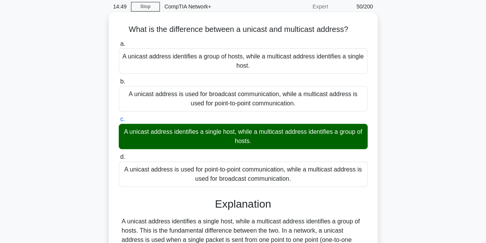
scroll to position [172, 0]
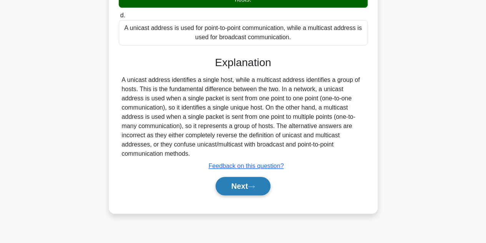
click at [249, 183] on button "Next" at bounding box center [243, 186] width 55 height 18
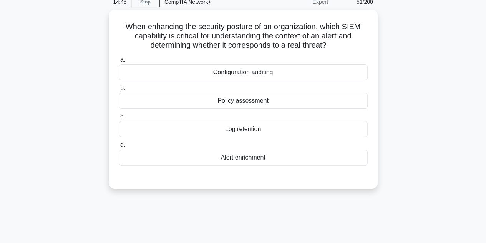
scroll to position [35, 0]
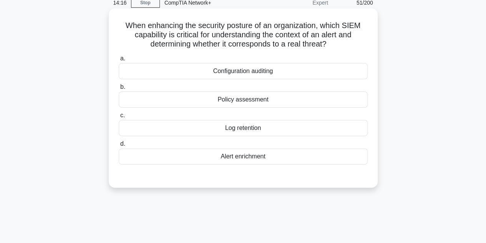
click at [237, 70] on div "Configuration auditing" at bounding box center [243, 71] width 249 height 16
click at [119, 61] on input "a. Configuration auditing" at bounding box center [119, 58] width 0 height 5
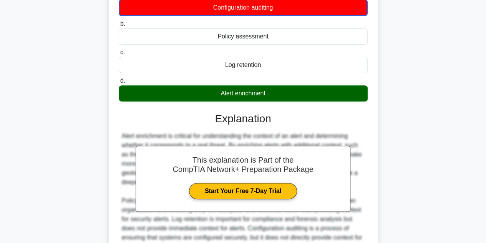
scroll to position [176, 0]
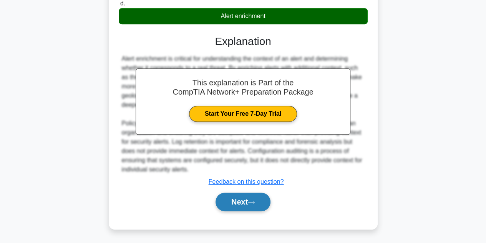
click at [253, 202] on icon at bounding box center [251, 202] width 6 height 2
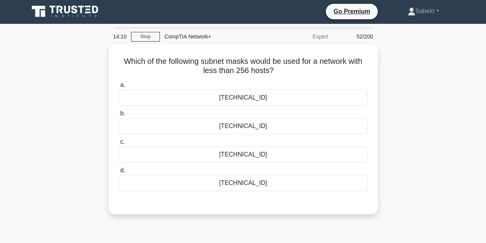
scroll to position [0, 0]
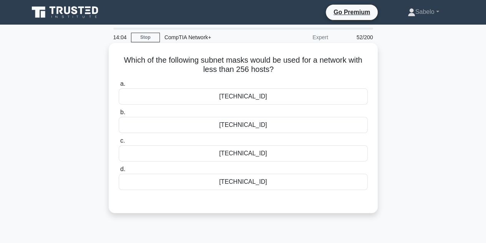
click at [231, 149] on div "255.255.255.0" at bounding box center [243, 153] width 249 height 16
click at [119, 143] on input "c. 255.255.255.0" at bounding box center [119, 140] width 0 height 5
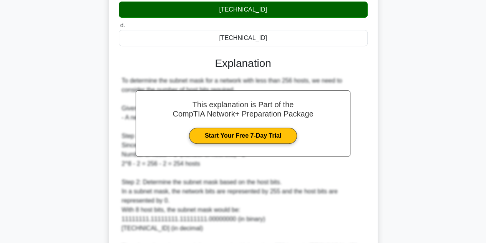
scroll to position [221, 0]
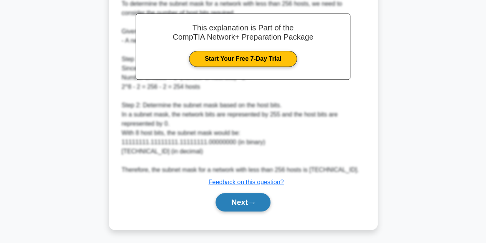
click at [262, 206] on button "Next" at bounding box center [243, 202] width 55 height 18
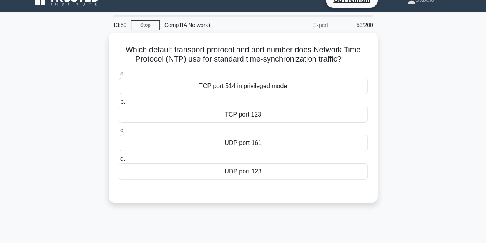
scroll to position [12, 0]
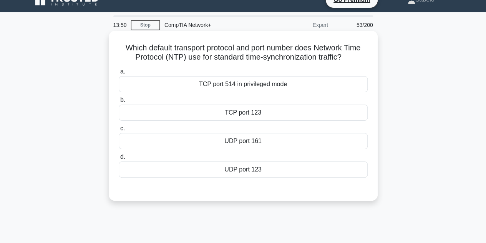
click at [248, 169] on div "UDP port 123" at bounding box center [243, 169] width 249 height 16
click at [119, 159] on input "d. UDP port 123" at bounding box center [119, 156] width 0 height 5
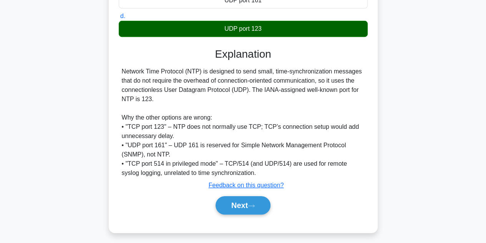
scroll to position [172, 0]
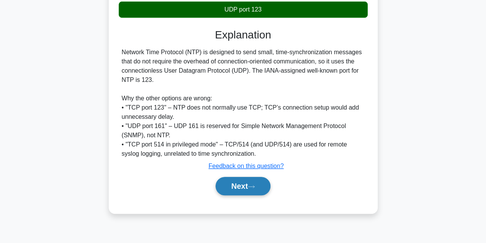
click at [249, 188] on button "Next" at bounding box center [243, 186] width 55 height 18
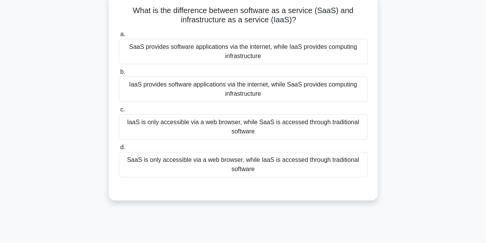
scroll to position [51, 0]
click at [249, 188] on div "a. SaaS provides software applications via the internet, while IaaS provides co…" at bounding box center [243, 109] width 251 height 163
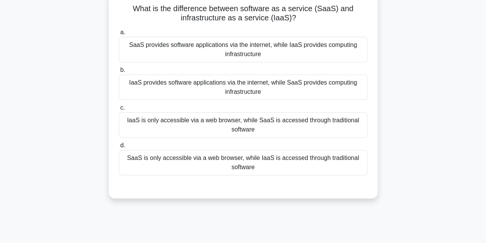
click at [194, 61] on div "SaaS provides software applications via the internet, while IaaS provides compu…" at bounding box center [243, 49] width 249 height 25
click at [119, 35] on input "a. SaaS provides software applications via the internet, while IaaS provides co…" at bounding box center [119, 32] width 0 height 5
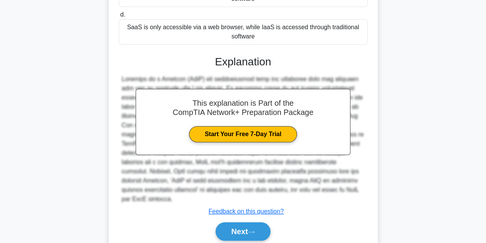
scroll to position [183, 0]
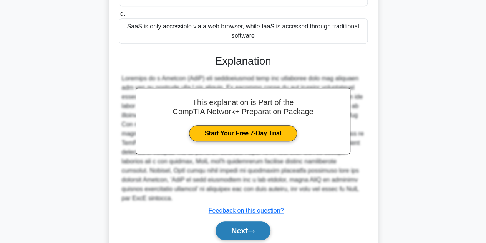
click at [266, 221] on button "Next" at bounding box center [243, 230] width 55 height 18
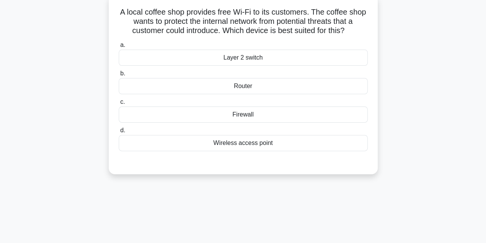
scroll to position [47, 0]
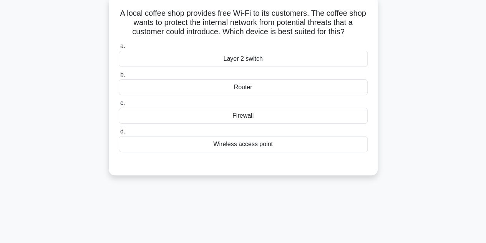
click at [219, 140] on div "Wireless access point" at bounding box center [243, 144] width 249 height 16
click at [119, 134] on input "d. Wireless access point" at bounding box center [119, 131] width 0 height 5
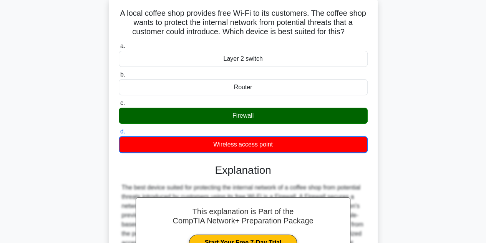
scroll to position [172, 0]
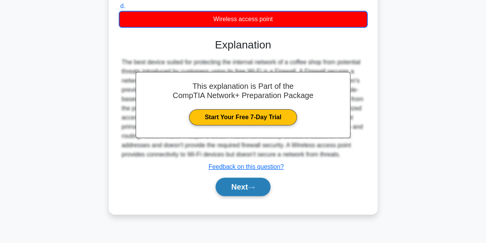
click at [240, 196] on button "Next" at bounding box center [243, 187] width 55 height 18
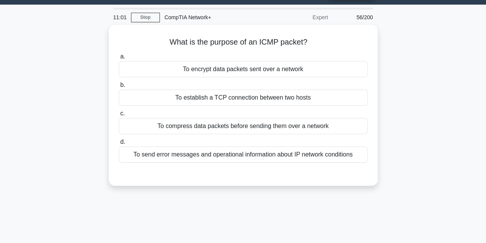
scroll to position [19, 0]
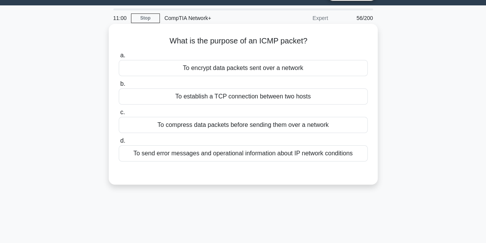
click at [208, 151] on div "To send error messages and operational information about IP network conditions" at bounding box center [243, 153] width 249 height 16
click at [119, 143] on input "d. To send error messages and operational information about IP network conditio…" at bounding box center [119, 140] width 0 height 5
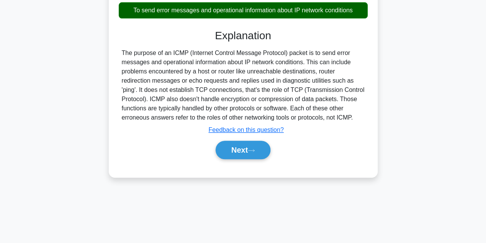
scroll to position [163, 0]
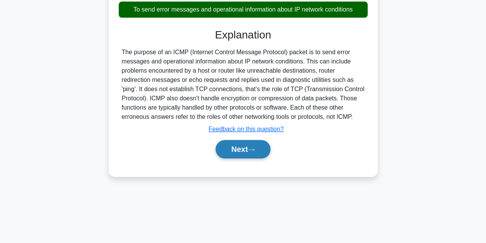
click at [249, 149] on button "Next" at bounding box center [243, 149] width 55 height 18
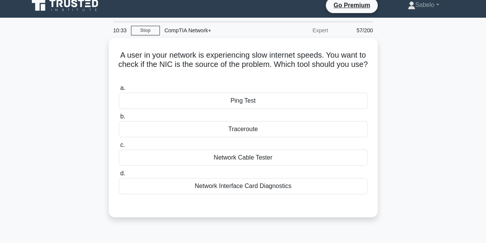
scroll to position [5, 0]
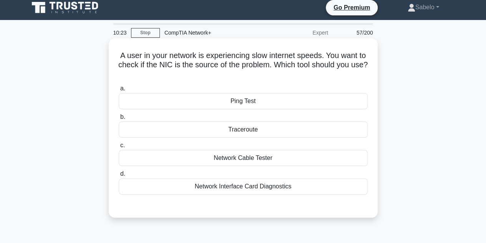
click at [258, 187] on div "Network Interface Card Diagnostics" at bounding box center [243, 186] width 249 height 16
click at [119, 176] on input "d. Network Interface Card Diagnostics" at bounding box center [119, 173] width 0 height 5
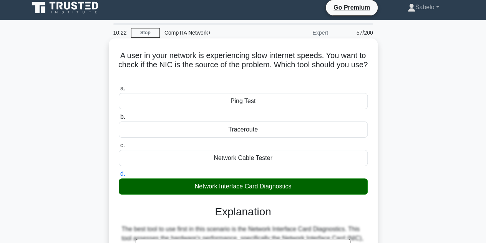
scroll to position [172, 0]
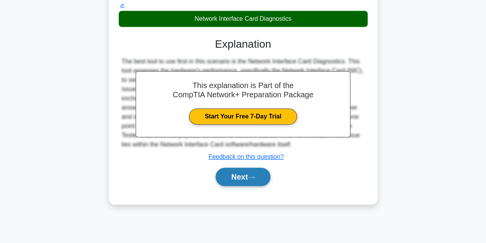
click at [226, 168] on button "Next" at bounding box center [243, 177] width 55 height 18
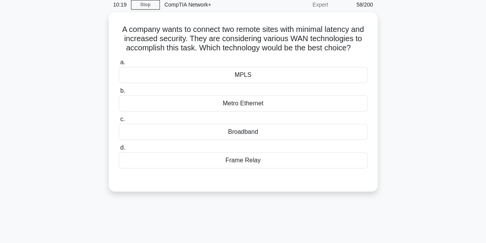
scroll to position [32, 0]
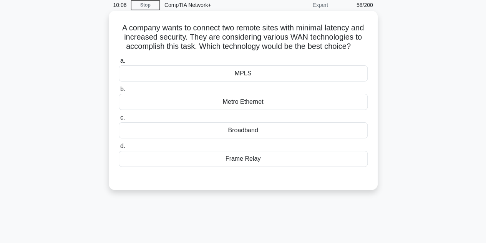
click at [237, 110] on div "Metro Ethernet" at bounding box center [243, 102] width 249 height 16
click at [119, 92] on input "b. Metro Ethernet" at bounding box center [119, 89] width 0 height 5
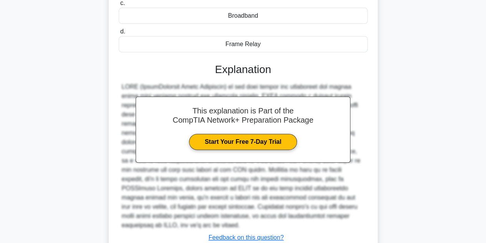
scroll to position [203, 0]
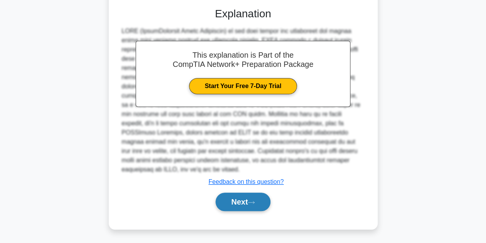
click at [241, 204] on button "Next" at bounding box center [243, 202] width 55 height 18
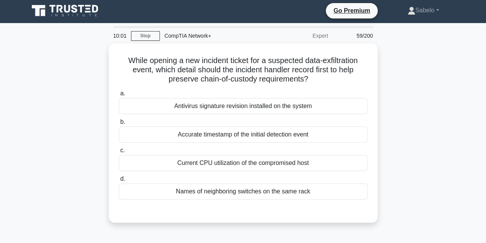
scroll to position [1, 0]
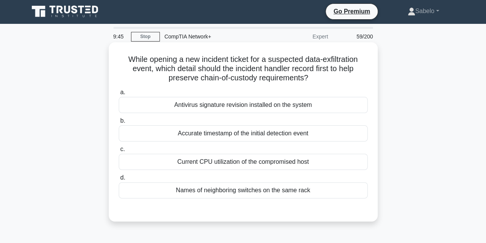
click at [212, 129] on div "Accurate timestamp of the initial detection event" at bounding box center [243, 133] width 249 height 16
click at [119, 123] on input "b. Accurate timestamp of the initial detection event" at bounding box center [119, 120] width 0 height 5
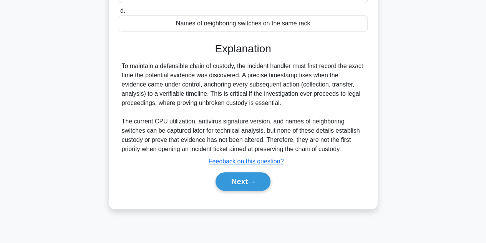
scroll to position [172, 0]
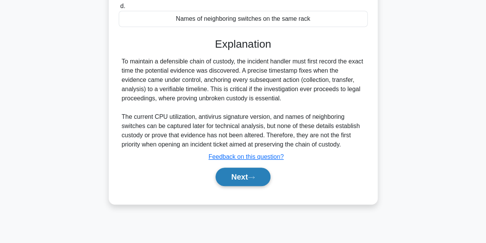
click at [241, 176] on button "Next" at bounding box center [243, 177] width 55 height 18
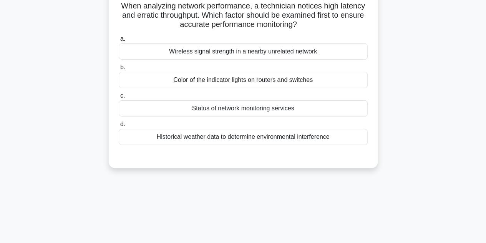
scroll to position [29, 0]
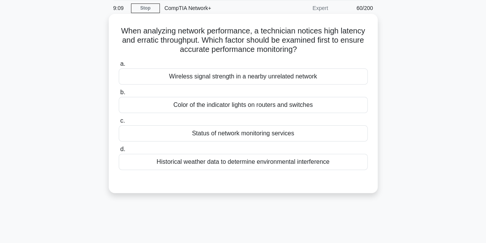
click at [217, 139] on div "Status of network monitoring services" at bounding box center [243, 133] width 249 height 16
click at [119, 123] on input "c. Status of network monitoring services" at bounding box center [119, 120] width 0 height 5
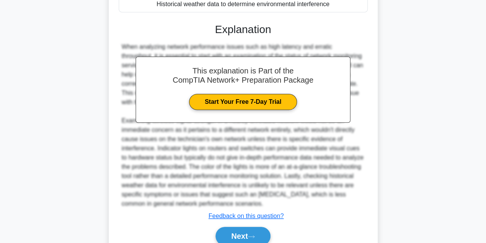
scroll to position [221, 0]
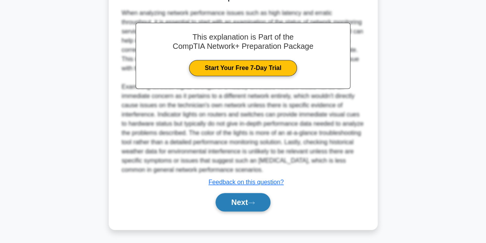
click at [240, 199] on button "Next" at bounding box center [243, 202] width 55 height 18
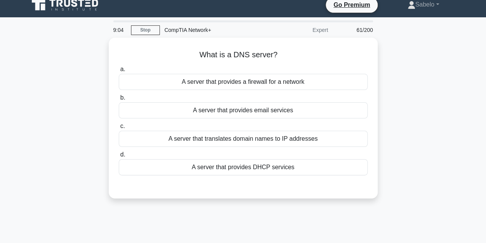
scroll to position [7, 0]
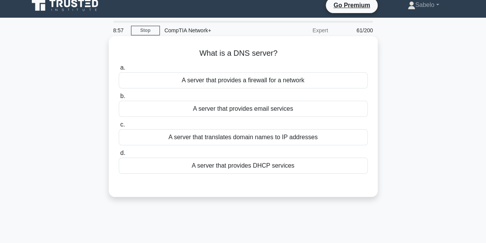
click at [220, 136] on div "A server that translates domain names to IP addresses" at bounding box center [243, 137] width 249 height 16
click at [119, 127] on input "c. A server that translates domain names to IP addresses" at bounding box center [119, 124] width 0 height 5
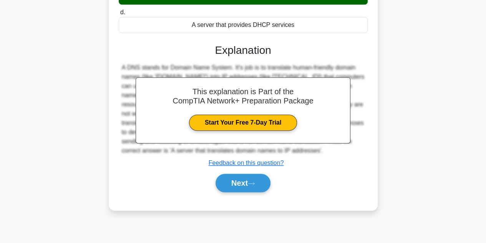
scroll to position [149, 0]
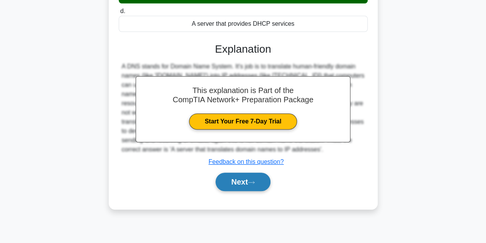
click at [242, 173] on button "Next" at bounding box center [243, 182] width 55 height 18
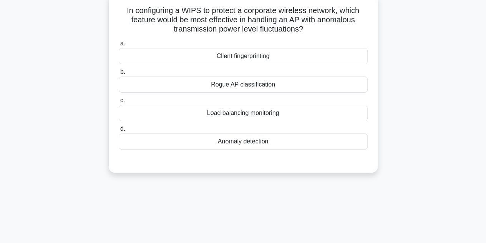
scroll to position [43, 0]
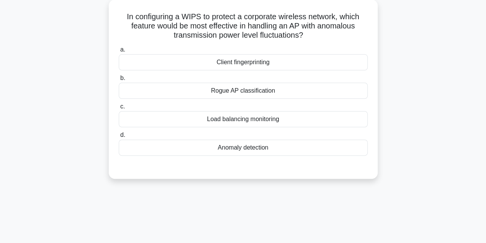
click at [226, 139] on div "Anomaly detection" at bounding box center [243, 147] width 249 height 16
click at [119, 138] on input "d. Anomaly detection" at bounding box center [119, 135] width 0 height 5
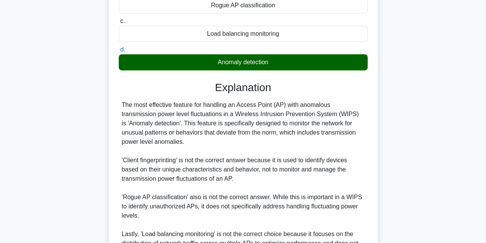
scroll to position [211, 0]
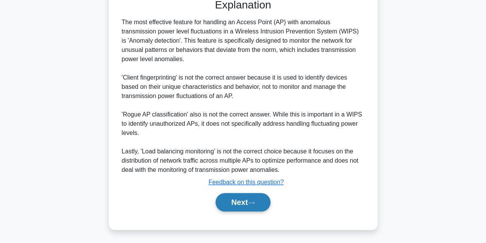
click at [243, 198] on button "Next" at bounding box center [243, 202] width 55 height 18
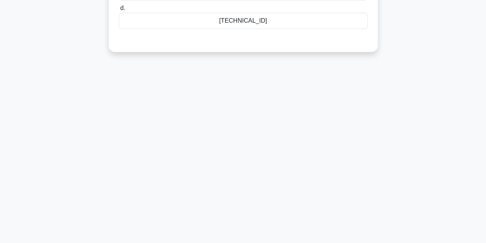
scroll to position [0, 0]
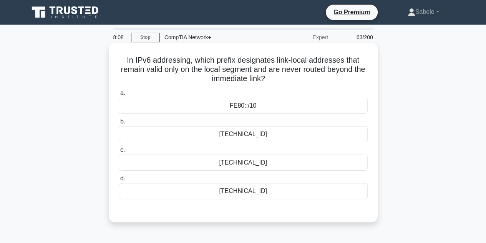
click at [240, 108] on div "FE80::/10" at bounding box center [243, 106] width 249 height 16
click at [119, 96] on input "a. FE80::/10" at bounding box center [119, 93] width 0 height 5
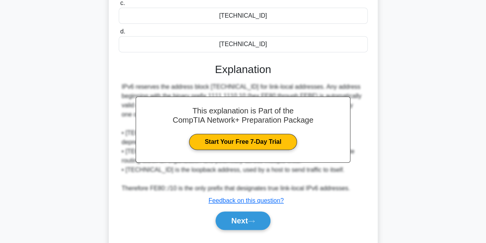
scroll to position [151, 0]
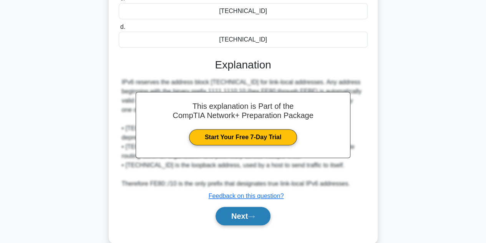
click at [242, 207] on button "Next" at bounding box center [243, 216] width 55 height 18
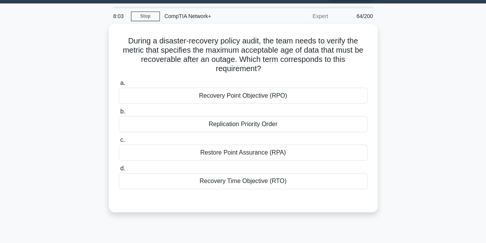
scroll to position [21, 0]
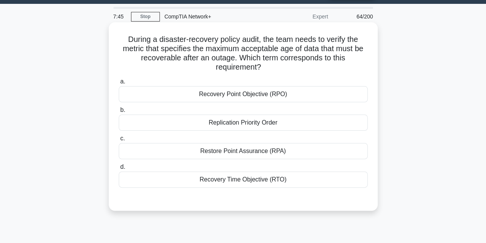
click at [205, 92] on div "Recovery Point Objective (RPO)" at bounding box center [243, 94] width 249 height 16
click at [119, 84] on input "a. Recovery Point Objective (RPO)" at bounding box center [119, 81] width 0 height 5
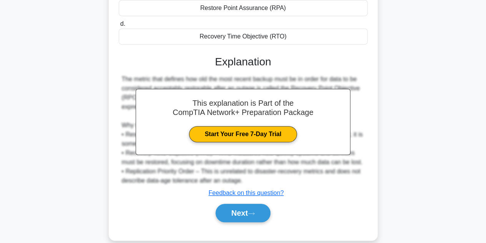
scroll to position [174, 0]
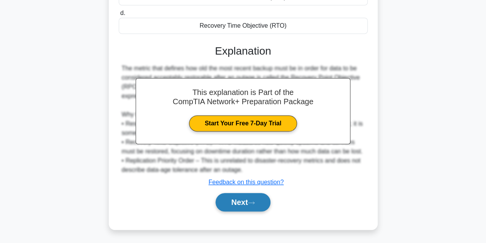
click at [234, 203] on button "Next" at bounding box center [243, 202] width 55 height 18
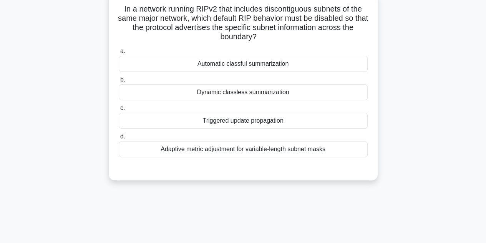
scroll to position [49, 0]
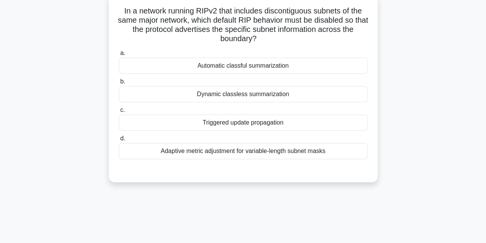
click at [209, 153] on div "Adaptive metric adjustment for variable-length subnet masks" at bounding box center [243, 151] width 249 height 16
click at [119, 141] on input "d. Adaptive metric adjustment for variable-length subnet masks" at bounding box center [119, 138] width 0 height 5
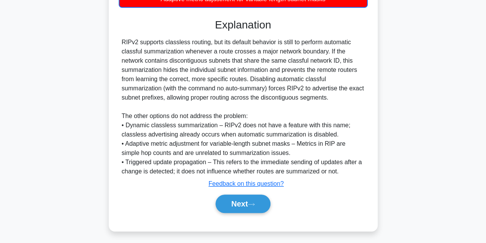
scroll to position [203, 0]
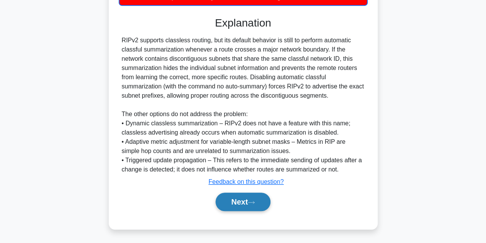
click at [253, 204] on button "Next" at bounding box center [243, 202] width 55 height 18
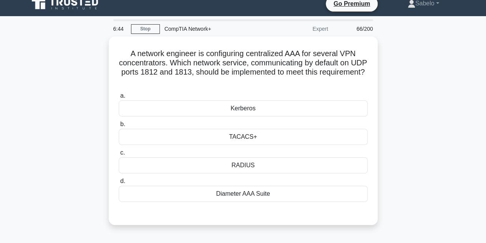
scroll to position [0, 0]
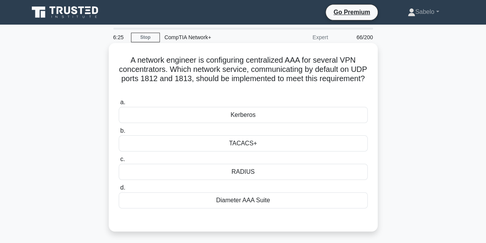
click at [234, 171] on div "RADIUS" at bounding box center [243, 172] width 249 height 16
click at [119, 162] on input "c. RADIUS" at bounding box center [119, 159] width 0 height 5
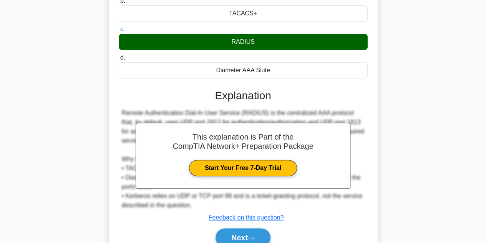
scroll to position [172, 0]
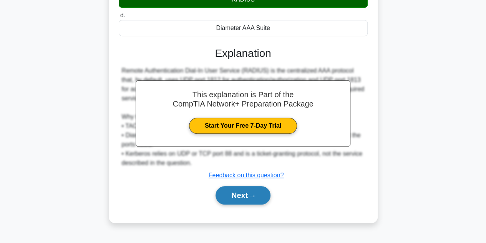
click at [247, 195] on button "Next" at bounding box center [243, 195] width 55 height 18
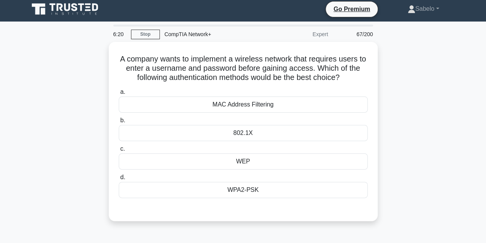
scroll to position [2, 0]
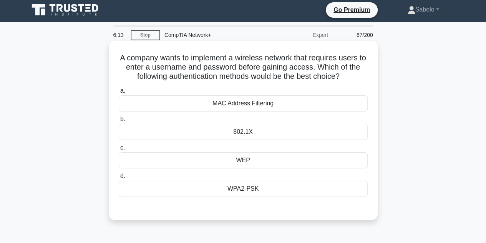
click at [248, 184] on div "WPA2-PSK" at bounding box center [243, 189] width 249 height 16
click at [119, 179] on input "d. WPA2-PSK" at bounding box center [119, 176] width 0 height 5
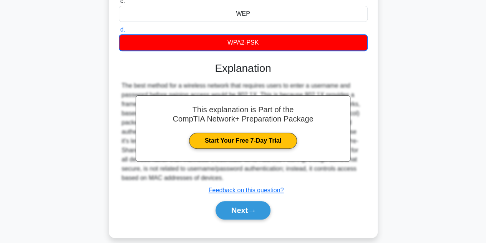
scroll to position [172, 0]
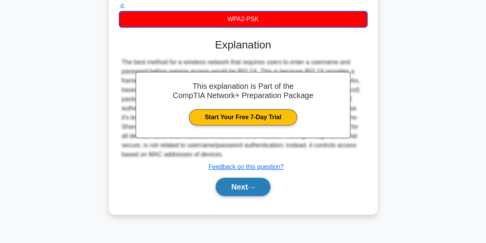
click at [260, 186] on button "Next" at bounding box center [243, 187] width 55 height 18
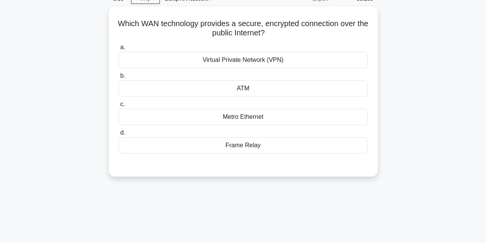
scroll to position [38, 0]
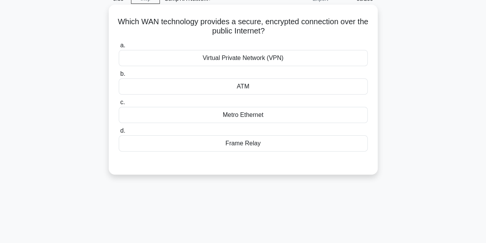
click at [208, 63] on div "Virtual Private Network (VPN)" at bounding box center [243, 58] width 249 height 16
click at [119, 48] on input "a. Virtual Private Network (VPN)" at bounding box center [119, 45] width 0 height 5
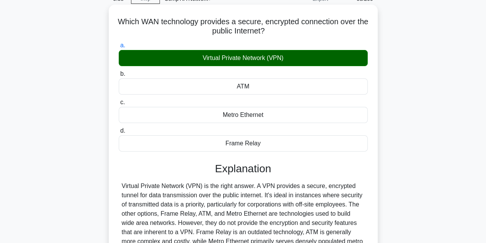
scroll to position [172, 0]
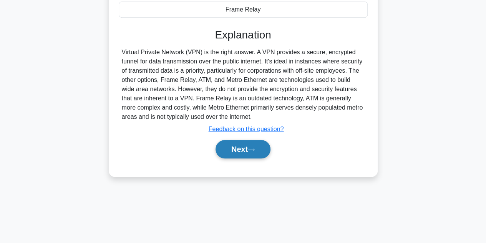
click at [250, 148] on button "Next" at bounding box center [243, 149] width 55 height 18
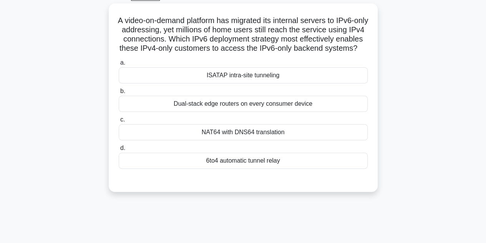
scroll to position [41, 0]
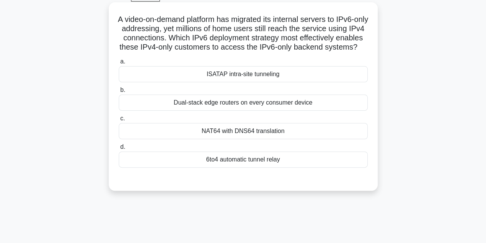
click at [224, 167] on div "6to4 automatic tunnel relay" at bounding box center [243, 159] width 249 height 16
click at [119, 149] on input "d. 6to4 automatic tunnel relay" at bounding box center [119, 146] width 0 height 5
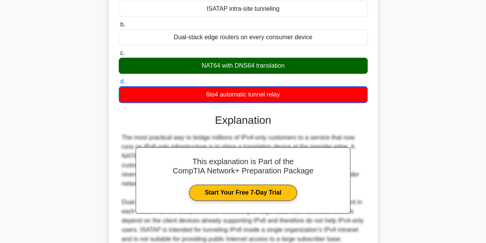
scroll to position [185, 0]
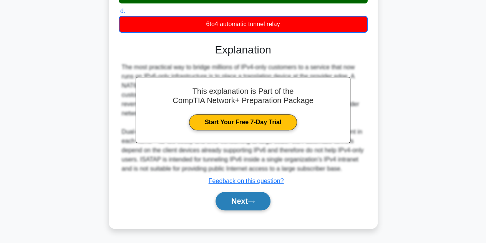
click at [244, 201] on button "Next" at bounding box center [243, 201] width 55 height 18
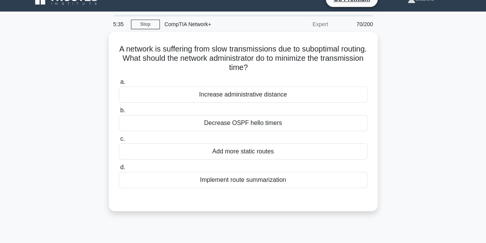
scroll to position [0, 0]
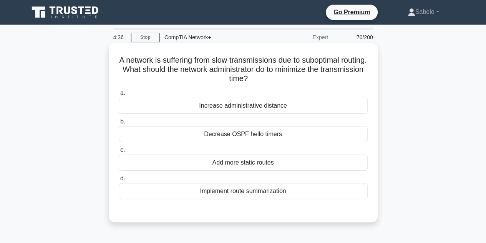
click at [262, 191] on div "Implement route summarization" at bounding box center [243, 191] width 249 height 16
click at [119, 181] on input "d. Implement route summarization" at bounding box center [119, 178] width 0 height 5
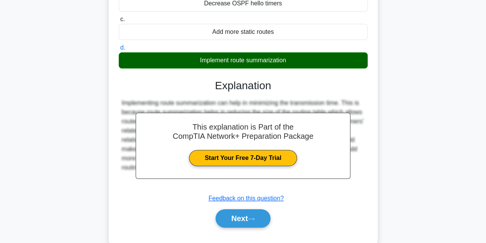
scroll to position [133, 0]
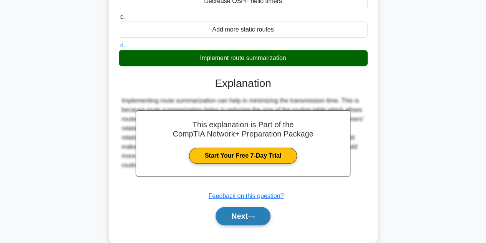
click at [231, 211] on button "Next" at bounding box center [243, 216] width 55 height 18
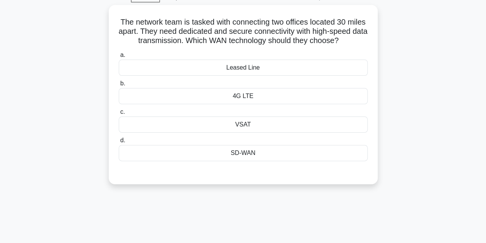
scroll to position [40, 0]
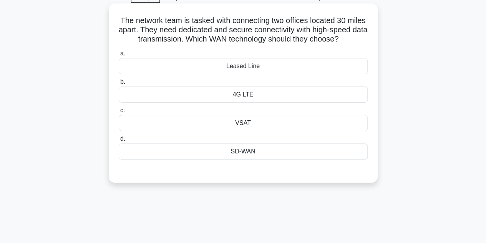
click at [274, 73] on div "Leased Line" at bounding box center [243, 66] width 249 height 16
click at [119, 56] on input "a. Leased Line" at bounding box center [119, 53] width 0 height 5
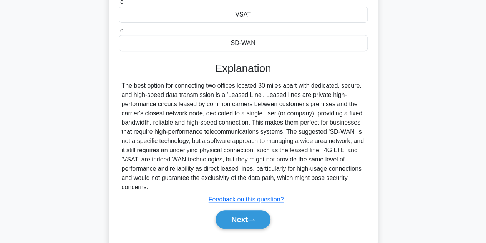
scroll to position [174, 0]
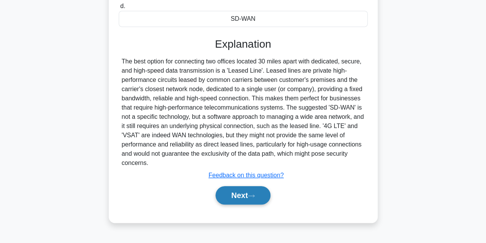
click at [226, 203] on button "Next" at bounding box center [243, 195] width 55 height 18
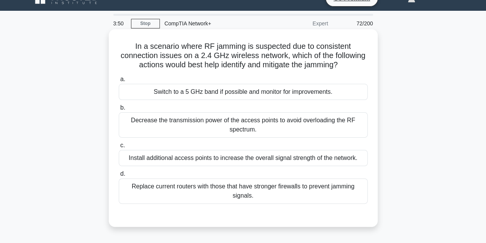
scroll to position [13, 0]
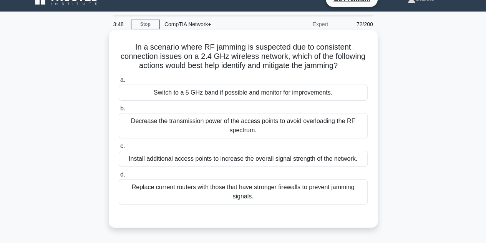
click at [259, 128] on div "Decrease the transmission power of the access points to avoid overloading the R…" at bounding box center [243, 125] width 249 height 25
click at [119, 111] on input "b. Decrease the transmission power of the access points to avoid overloading th…" at bounding box center [119, 108] width 0 height 5
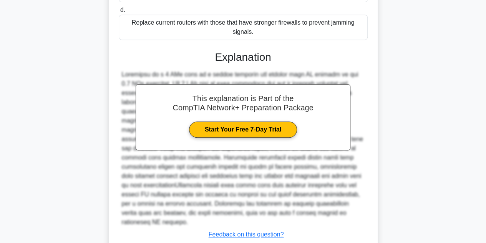
scroll to position [222, 0]
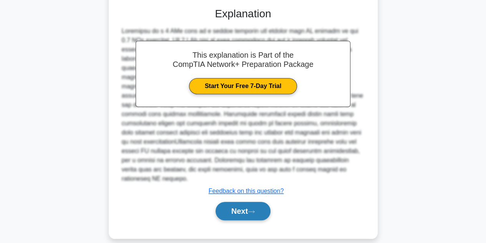
click at [246, 209] on button "Next" at bounding box center [243, 211] width 55 height 18
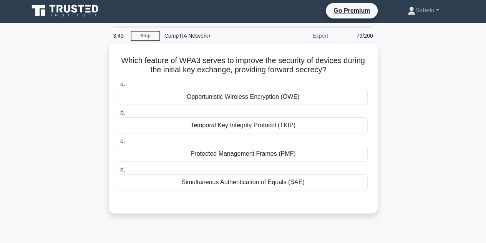
scroll to position [0, 0]
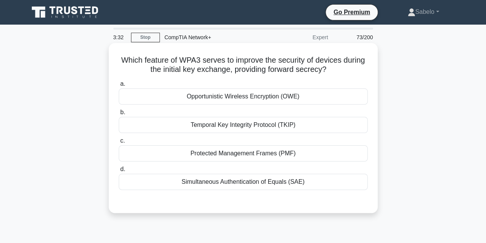
click at [223, 182] on div "Simultaneous Authentication of Equals (SAE)" at bounding box center [243, 182] width 249 height 16
click at [119, 172] on input "d. Simultaneous Authentication of Equals (SAE)" at bounding box center [119, 169] width 0 height 5
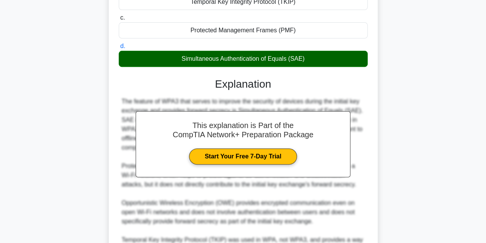
scroll to position [211, 0]
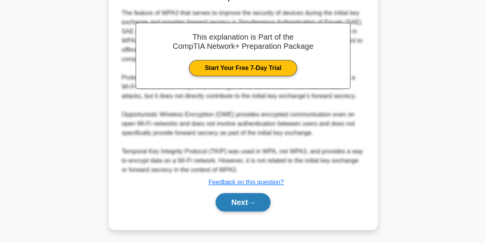
click at [241, 207] on button "Next" at bounding box center [243, 202] width 55 height 18
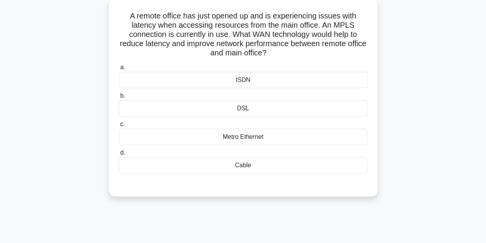
scroll to position [45, 0]
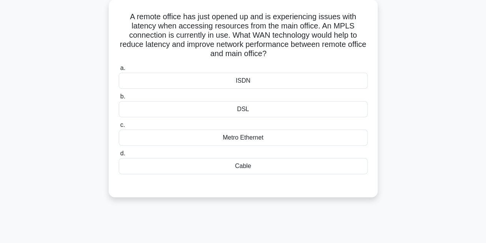
click at [241, 207] on div "3:18 Stop CompTIA Network+ Expert 74/200 A remote office has just opened up and…" at bounding box center [243, 174] width 438 height 384
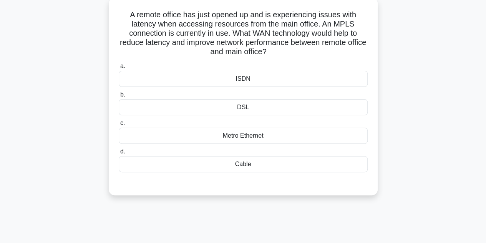
click at [253, 135] on div "Metro Ethernet" at bounding box center [243, 136] width 249 height 16
click at [119, 126] on input "c. Metro Ethernet" at bounding box center [119, 123] width 0 height 5
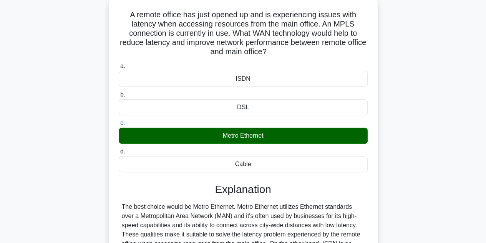
scroll to position [172, 0]
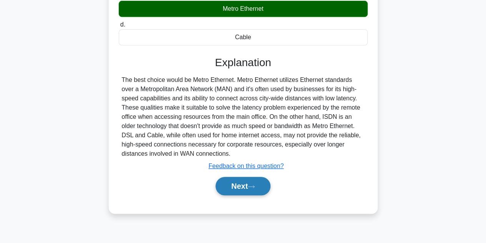
click at [232, 183] on button "Next" at bounding box center [243, 186] width 55 height 18
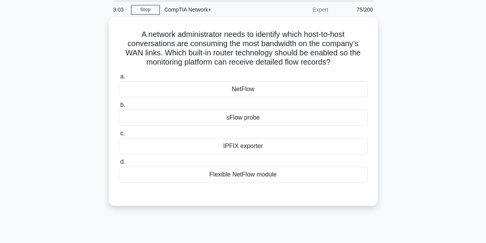
scroll to position [27, 0]
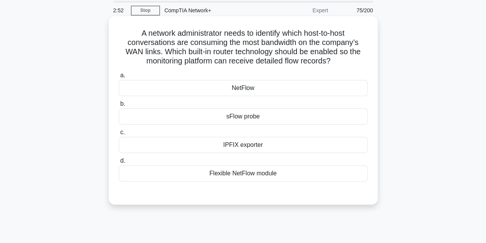
click at [251, 81] on div "NetFlow" at bounding box center [243, 88] width 249 height 16
click at [119, 78] on input "a. NetFlow" at bounding box center [119, 75] width 0 height 5
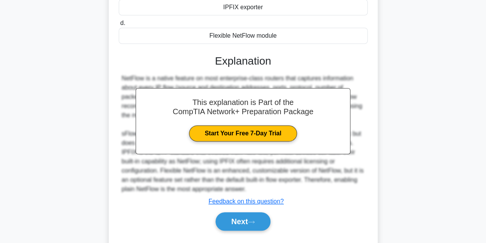
scroll to position [184, 0]
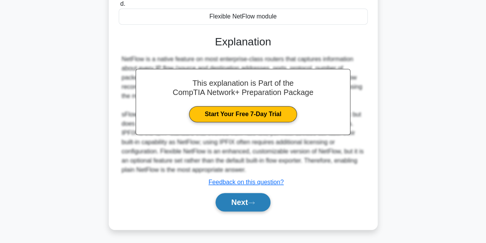
click at [248, 194] on button "Next" at bounding box center [243, 202] width 55 height 18
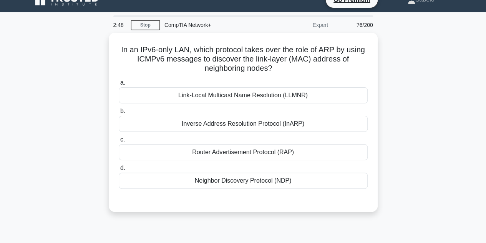
scroll to position [7, 0]
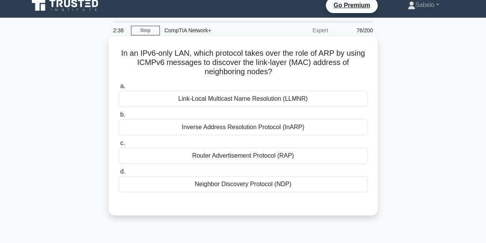
click at [282, 183] on div "Neighbor Discovery Protocol (NDP)" at bounding box center [243, 184] width 249 height 16
click at [119, 174] on input "d. Neighbor Discovery Protocol (NDP)" at bounding box center [119, 171] width 0 height 5
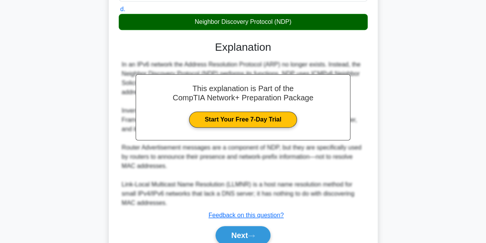
scroll to position [183, 0]
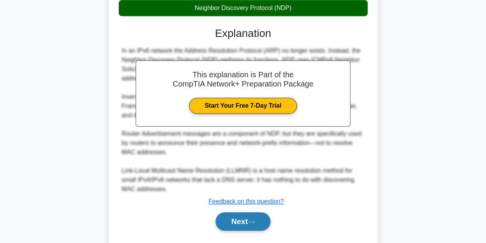
click at [248, 227] on button "Next" at bounding box center [243, 221] width 55 height 18
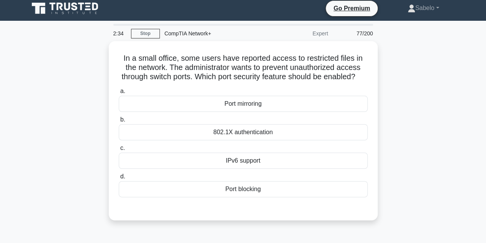
scroll to position [3, 0]
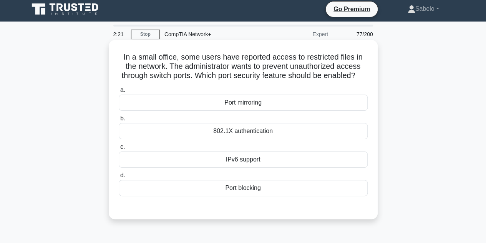
click at [247, 194] on div "Port blocking" at bounding box center [243, 188] width 249 height 16
click at [119, 178] on input "d. Port blocking" at bounding box center [119, 175] width 0 height 5
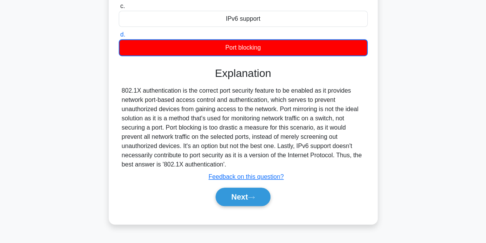
scroll to position [144, 0]
click at [221, 202] on button "Next" at bounding box center [243, 197] width 55 height 18
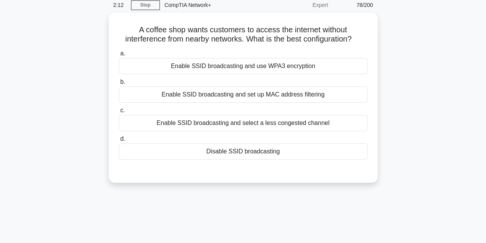
scroll to position [27, 0]
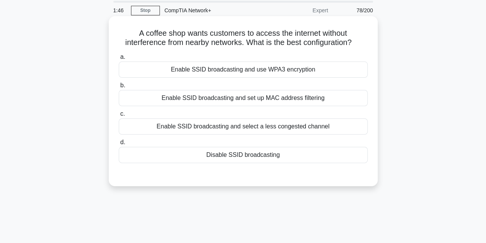
click at [294, 156] on div "Disable SSID broadcasting" at bounding box center [243, 155] width 249 height 16
click at [119, 145] on input "d. Disable SSID broadcasting" at bounding box center [119, 142] width 0 height 5
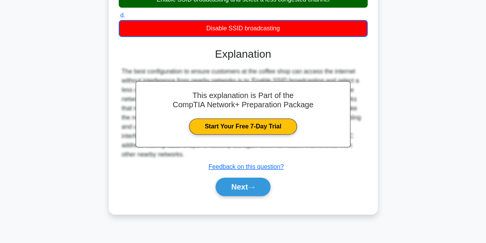
scroll to position [165, 0]
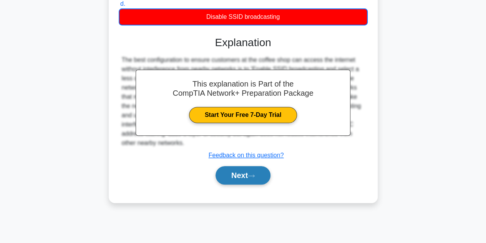
click at [251, 169] on button "Next" at bounding box center [243, 175] width 55 height 18
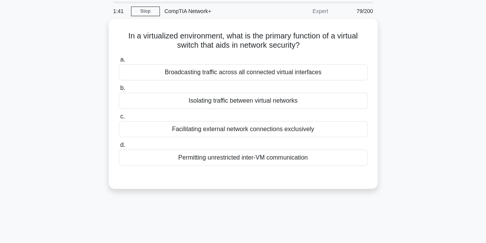
scroll to position [25, 0]
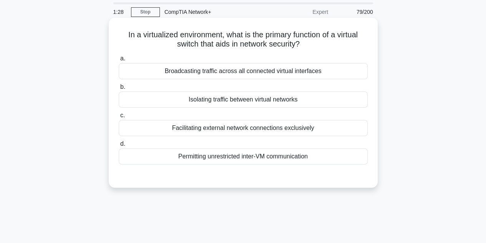
click at [263, 101] on div "Isolating traffic between virtual networks" at bounding box center [243, 99] width 249 height 16
click at [119, 90] on input "b. Isolating traffic between virtual networks" at bounding box center [119, 87] width 0 height 5
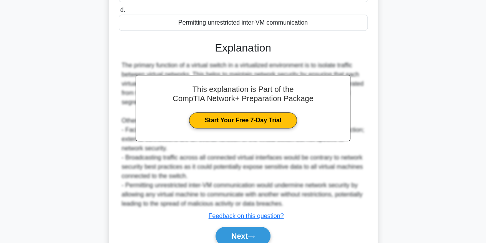
scroll to position [179, 0]
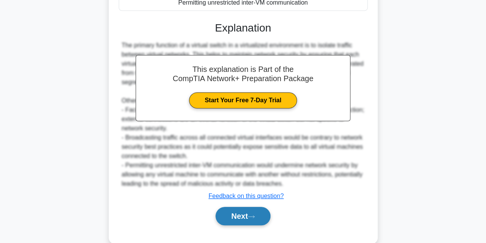
click at [246, 211] on button "Next" at bounding box center [243, 216] width 55 height 18
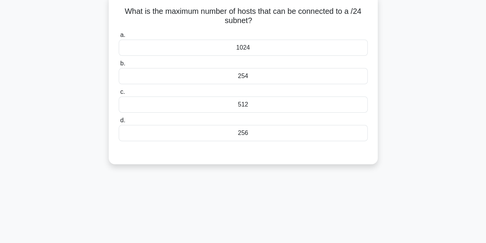
scroll to position [8, 0]
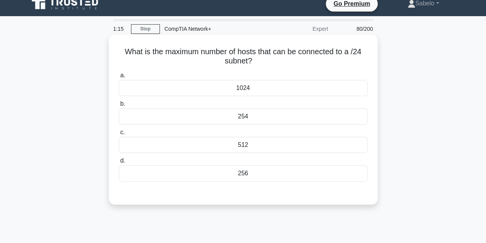
click at [243, 120] on div "254" at bounding box center [243, 116] width 249 height 16
click at [119, 106] on input "b. 254" at bounding box center [119, 103] width 0 height 5
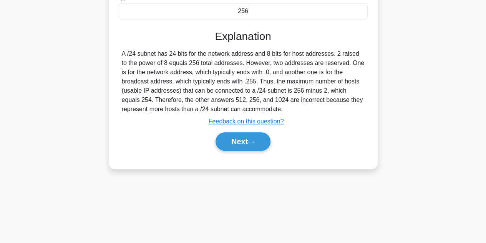
scroll to position [172, 0]
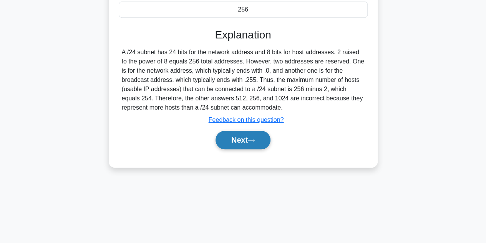
click at [236, 137] on button "Next" at bounding box center [243, 140] width 55 height 18
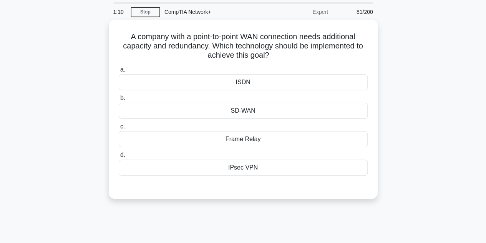
scroll to position [25, 0]
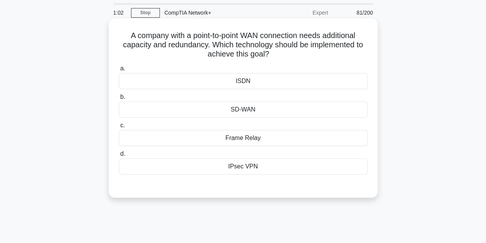
click at [247, 165] on div "IPsec VPN" at bounding box center [243, 166] width 249 height 16
click at [119, 156] on input "d. IPsec VPN" at bounding box center [119, 153] width 0 height 5
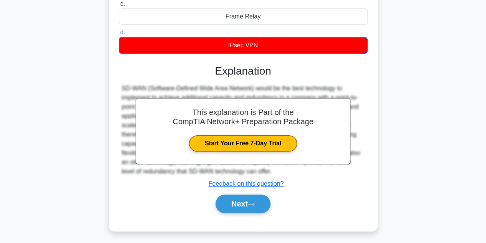
scroll to position [172, 0]
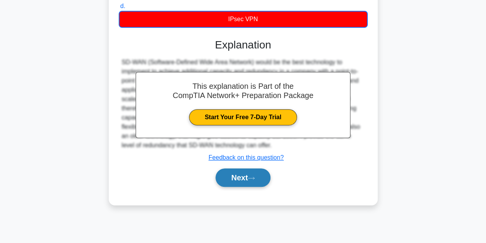
click at [253, 178] on icon at bounding box center [251, 178] width 7 height 4
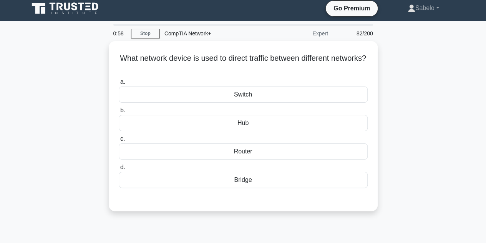
scroll to position [0, 0]
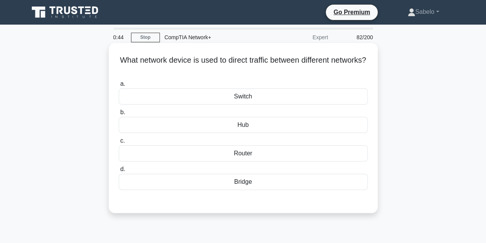
click at [263, 154] on div "Router" at bounding box center [243, 153] width 249 height 16
click at [119, 143] on input "c. Router" at bounding box center [119, 140] width 0 height 5
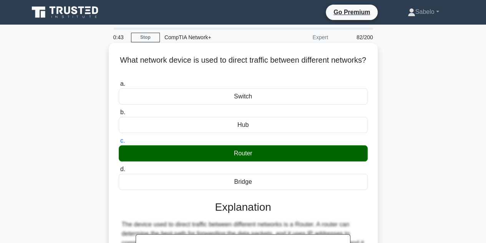
scroll to position [172, 0]
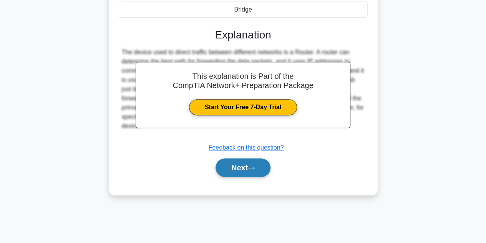
click at [242, 165] on button "Next" at bounding box center [243, 167] width 55 height 18
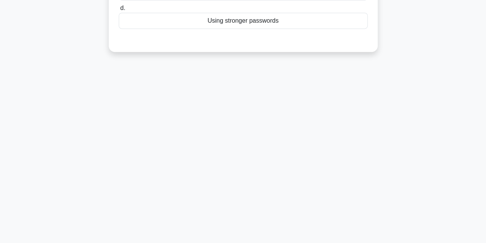
scroll to position [0, 0]
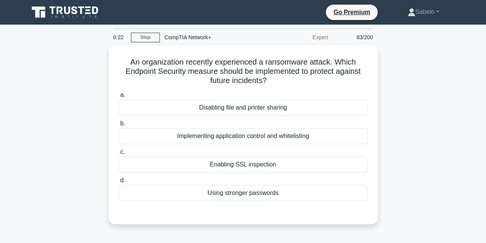
click at [242, 165] on div "Enabling SSL inspection" at bounding box center [243, 164] width 249 height 16
click at [119, 154] on input "c. Enabling SSL inspection" at bounding box center [119, 151] width 0 height 5
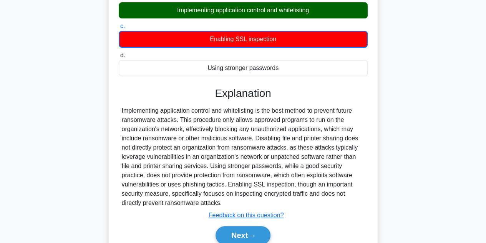
scroll to position [131, 0]
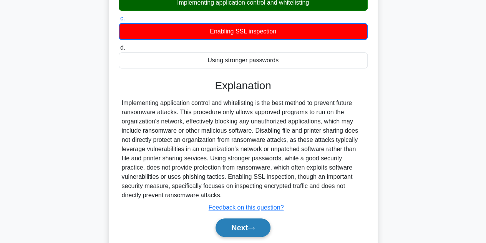
click at [247, 232] on button "Next" at bounding box center [243, 227] width 55 height 18
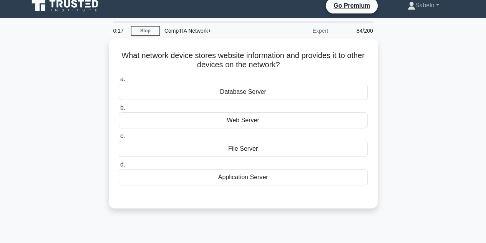
scroll to position [6, 0]
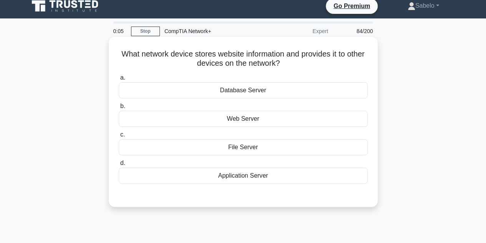
click at [289, 119] on div "Web Server" at bounding box center [243, 119] width 249 height 16
click at [119, 109] on input "b. Web Server" at bounding box center [119, 106] width 0 height 5
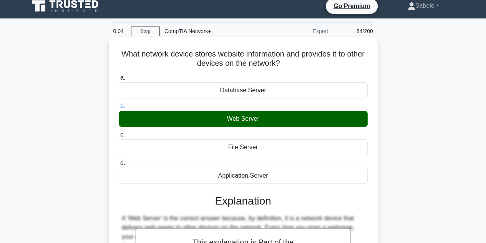
scroll to position [172, 0]
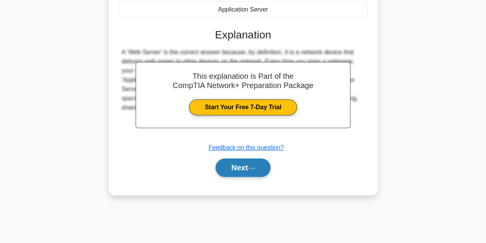
click at [258, 170] on button "Next" at bounding box center [243, 167] width 55 height 18
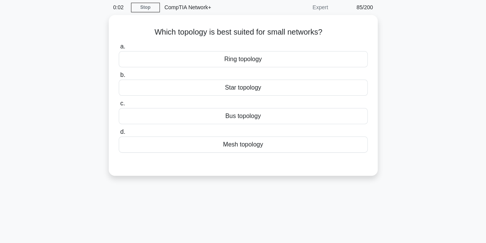
scroll to position [0, 0]
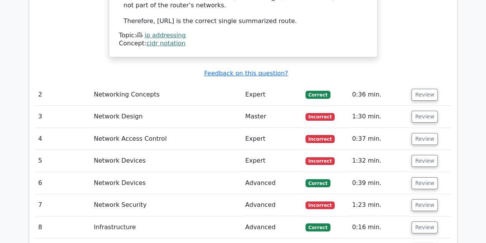
scroll to position [1338, 0]
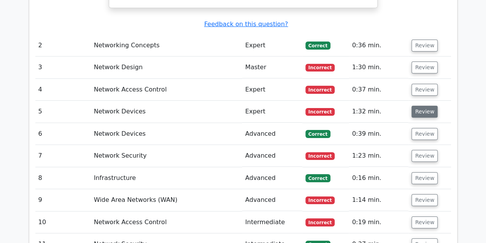
click at [427, 106] on button "Review" at bounding box center [425, 112] width 26 height 12
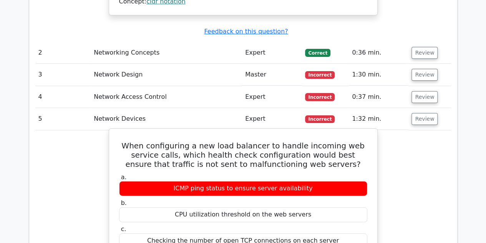
scroll to position [1330, 0]
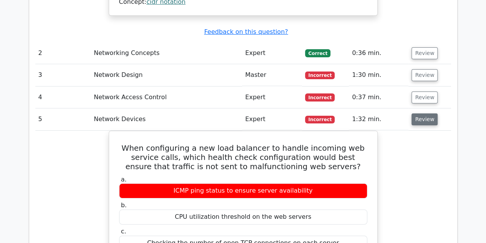
click at [423, 113] on button "Review" at bounding box center [425, 119] width 26 height 12
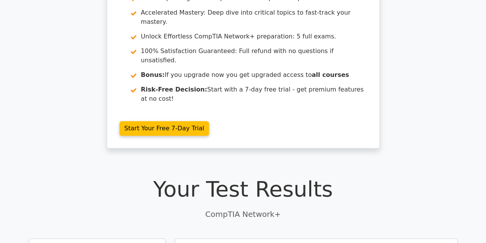
scroll to position [0, 0]
